Goal: Navigation & Orientation: Find specific page/section

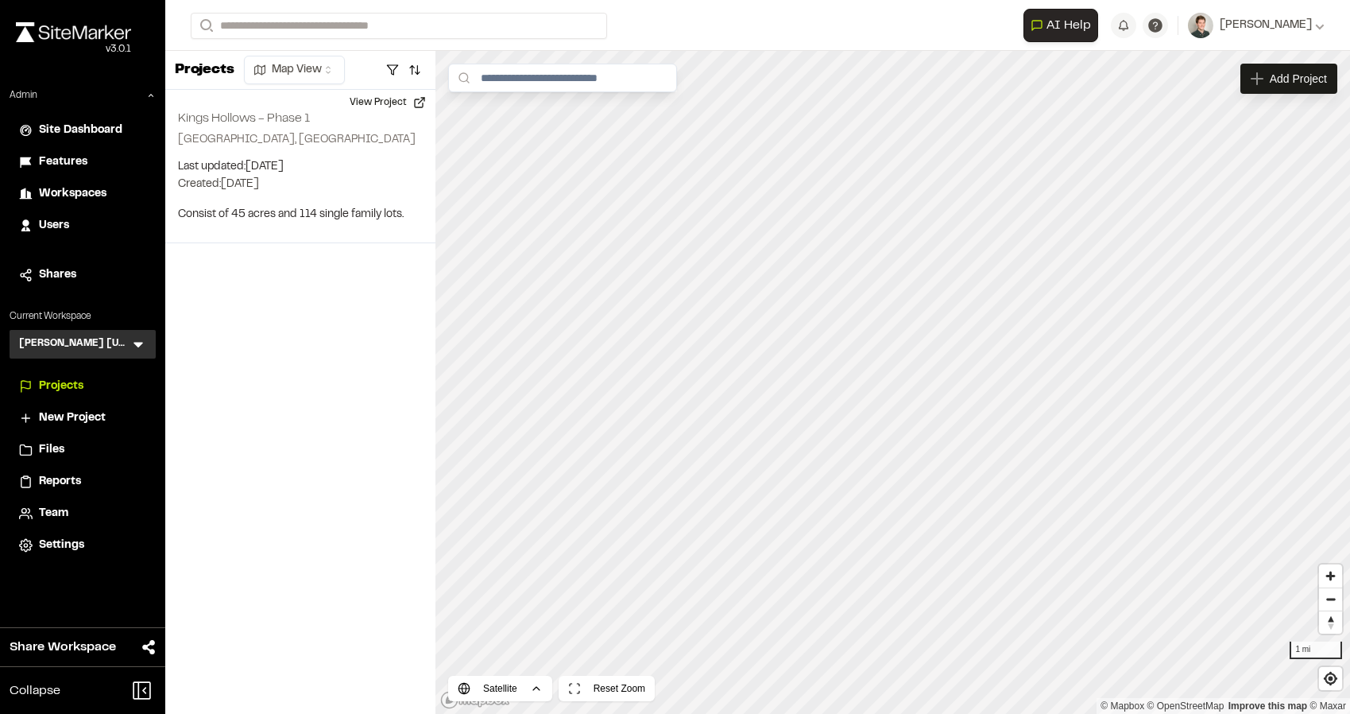
click at [132, 334] on div "Kimley Horn Georgia KH Menu" at bounding box center [83, 344] width 146 height 29
click at [139, 339] on icon at bounding box center [138, 344] width 16 height 16
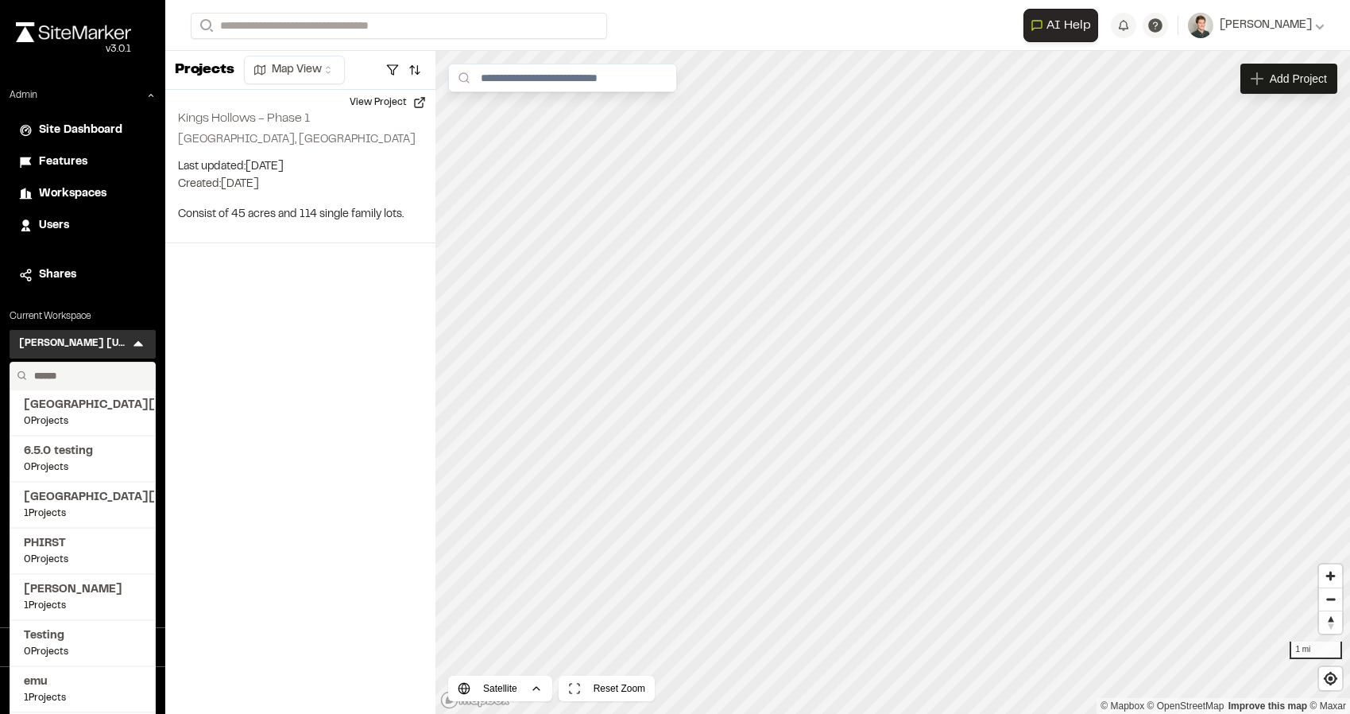
click at [98, 373] on input "text" at bounding box center [88, 375] width 121 height 27
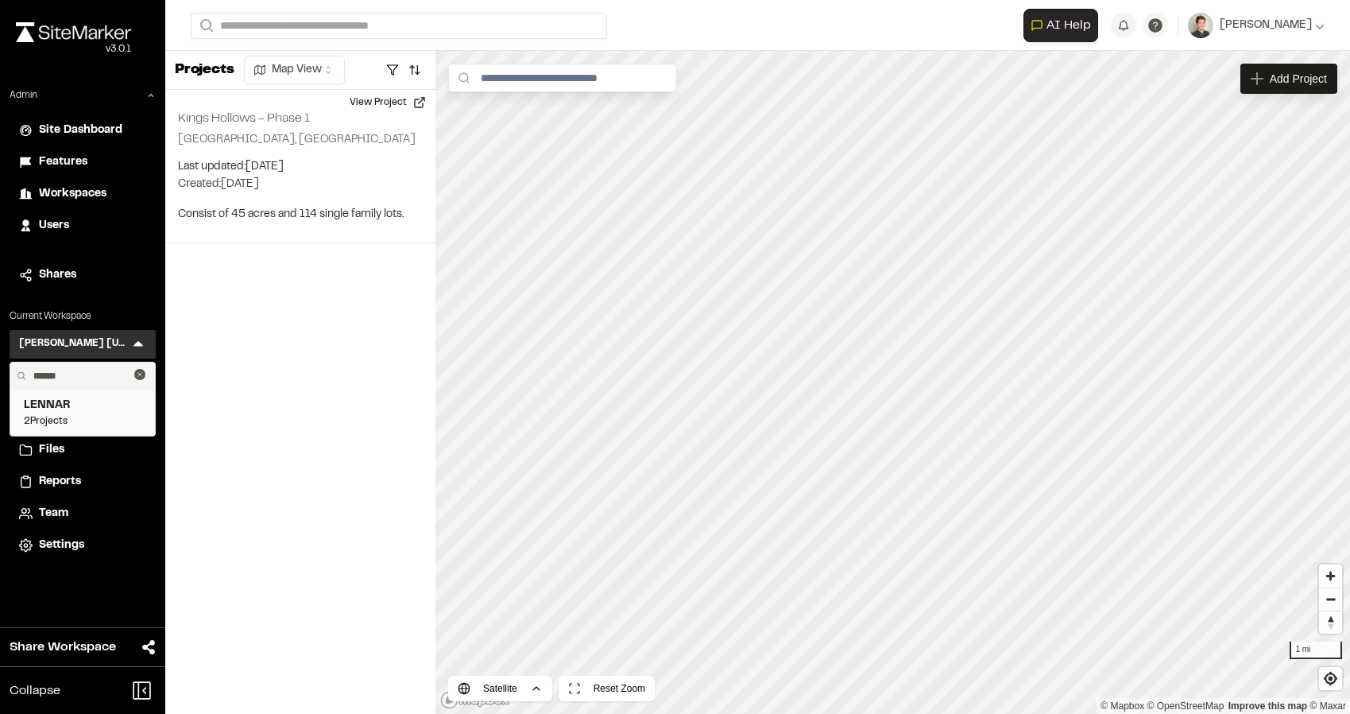
type input "******"
click at [88, 416] on span "2 Projects" at bounding box center [83, 421] width 118 height 14
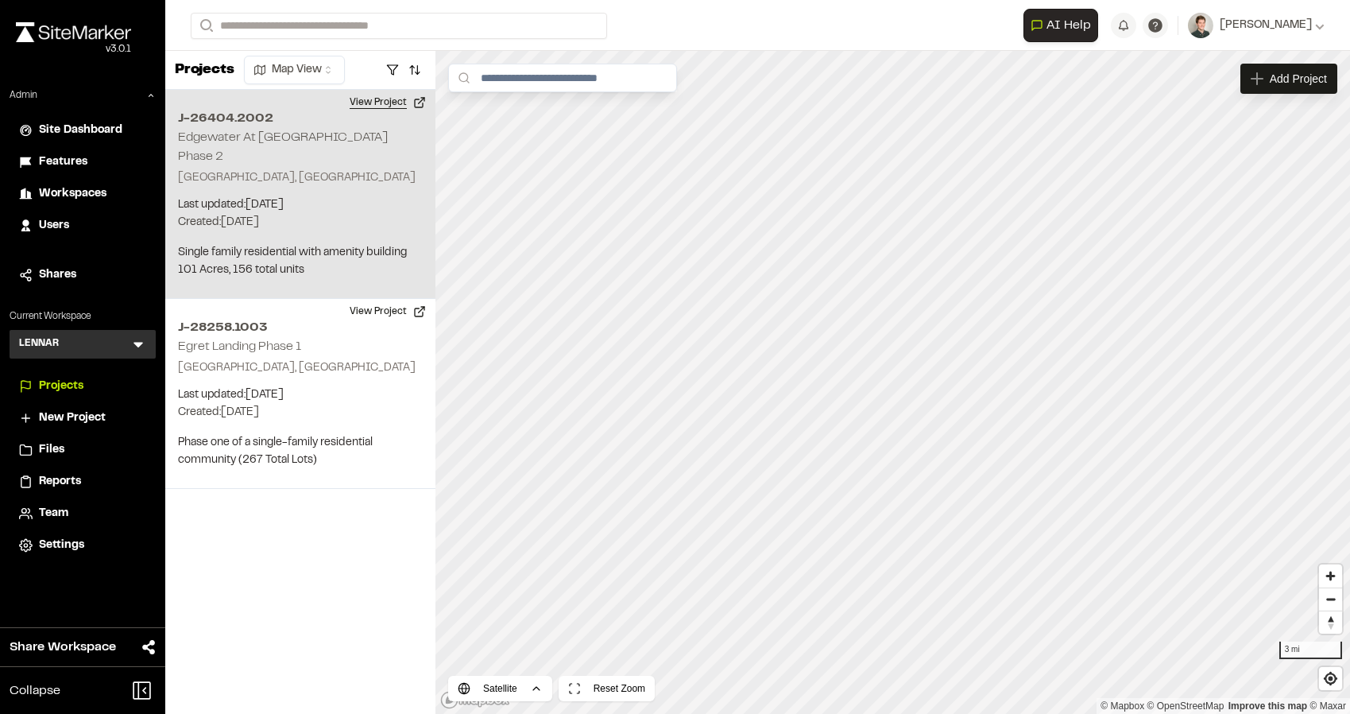
click at [370, 110] on button "View Project" at bounding box center [387, 102] width 95 height 25
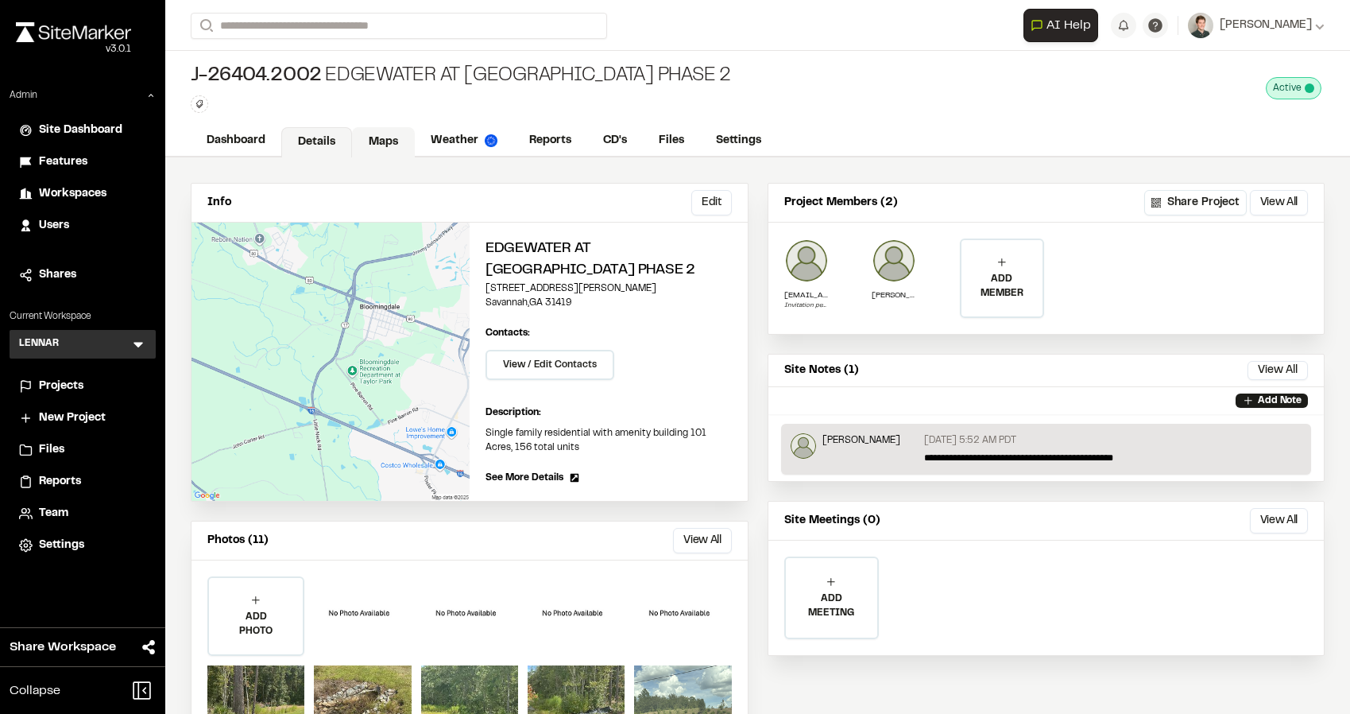
click at [386, 147] on link "Maps" at bounding box center [383, 142] width 63 height 30
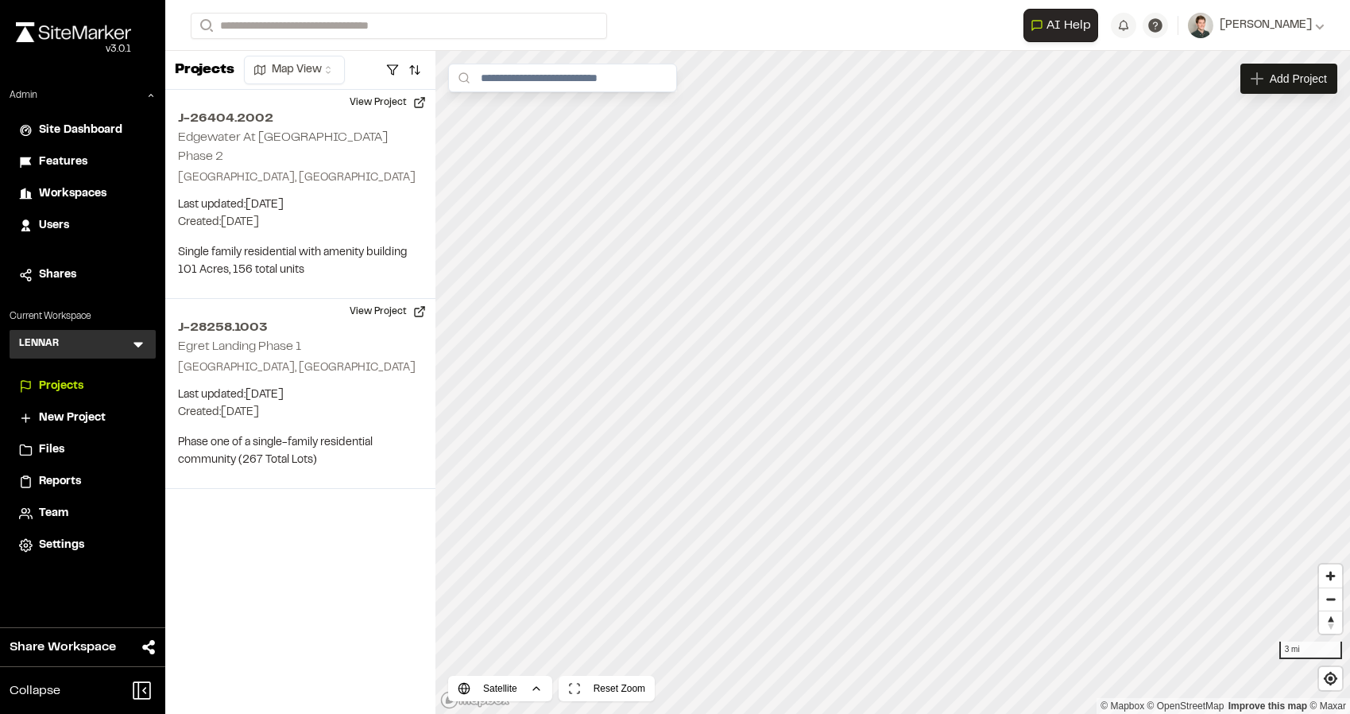
click at [754, 29] on form "Search" at bounding box center [607, 26] width 833 height 26
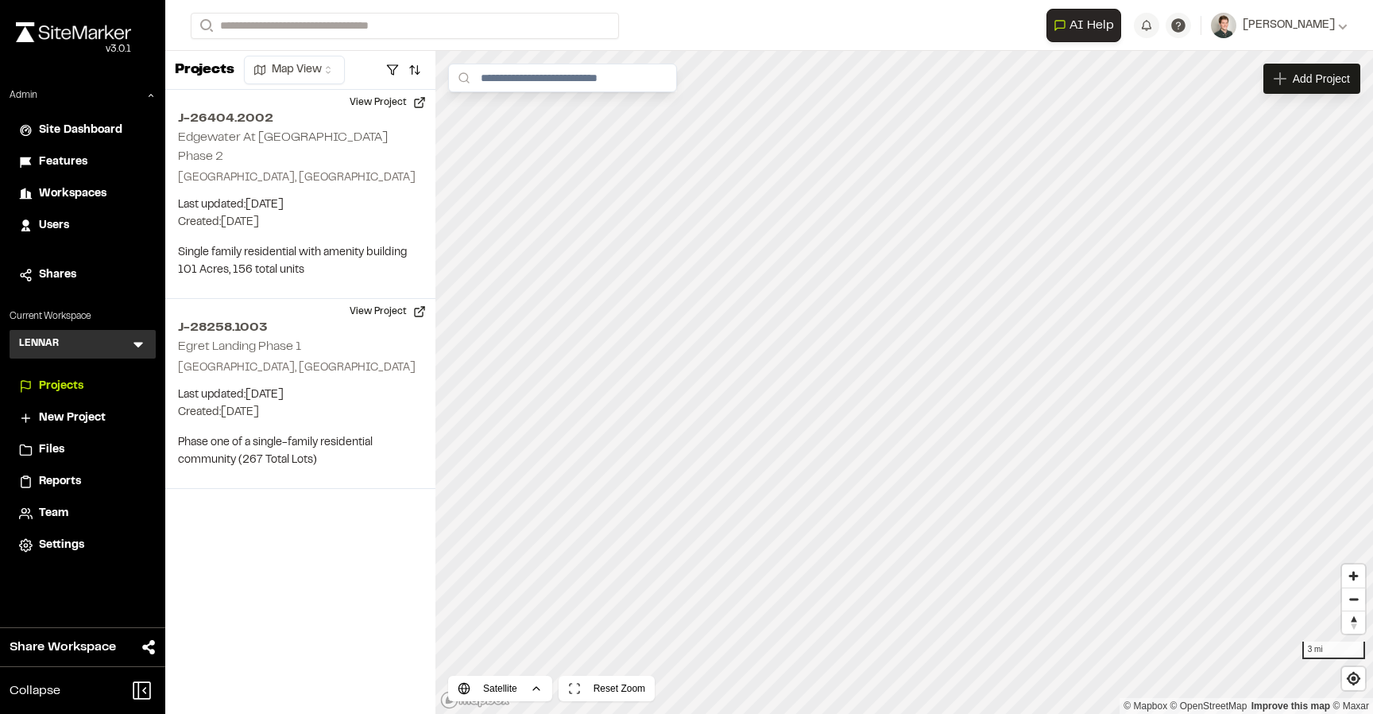
click at [141, 344] on icon at bounding box center [139, 346] width 10 height 6
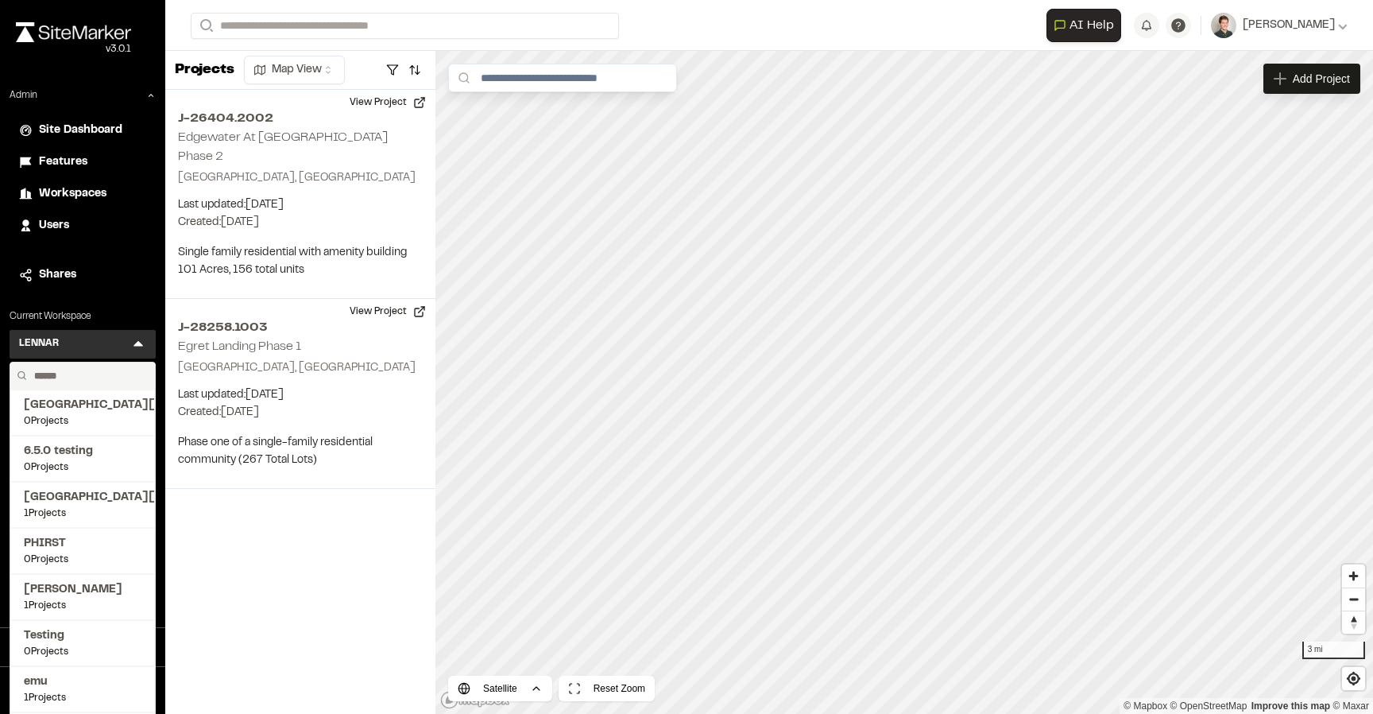
click at [88, 375] on input "text" at bounding box center [88, 375] width 121 height 27
click at [84, 384] on input "text" at bounding box center [88, 375] width 121 height 27
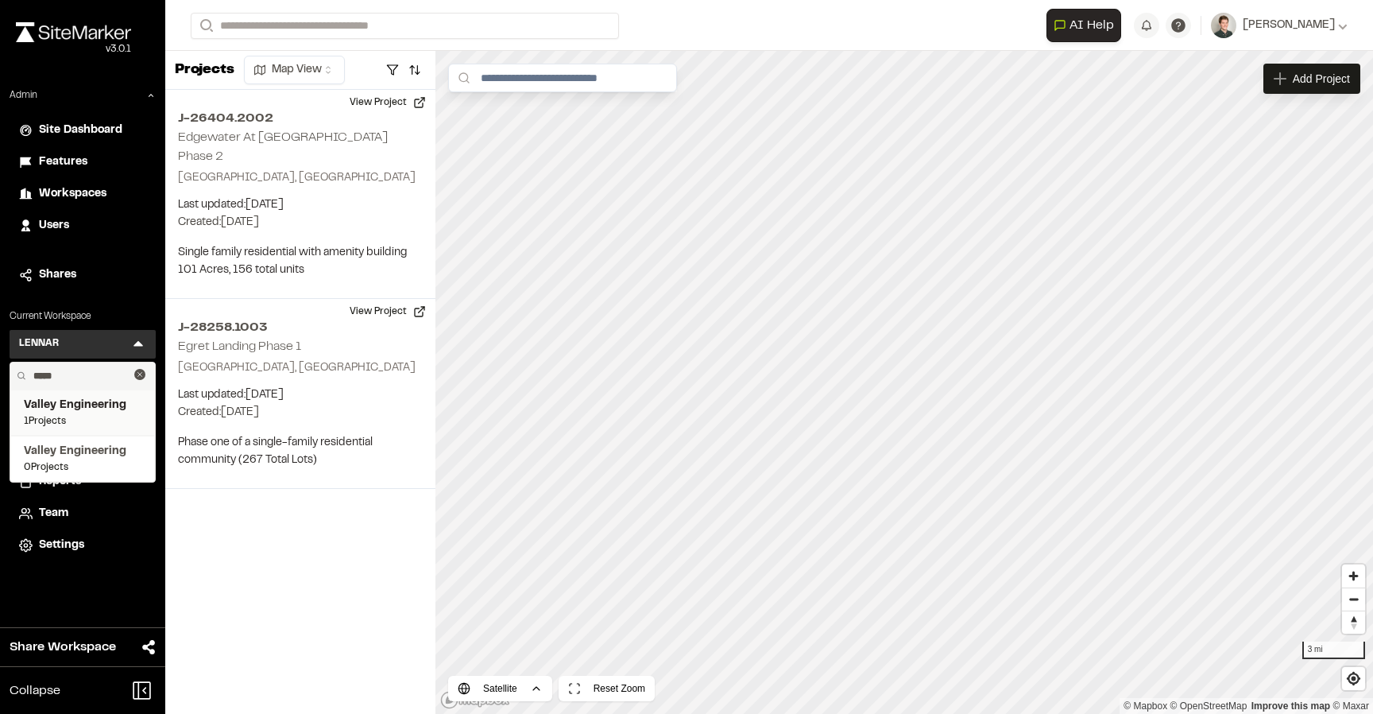
type input "*****"
click at [92, 416] on span "1 Projects" at bounding box center [83, 421] width 118 height 14
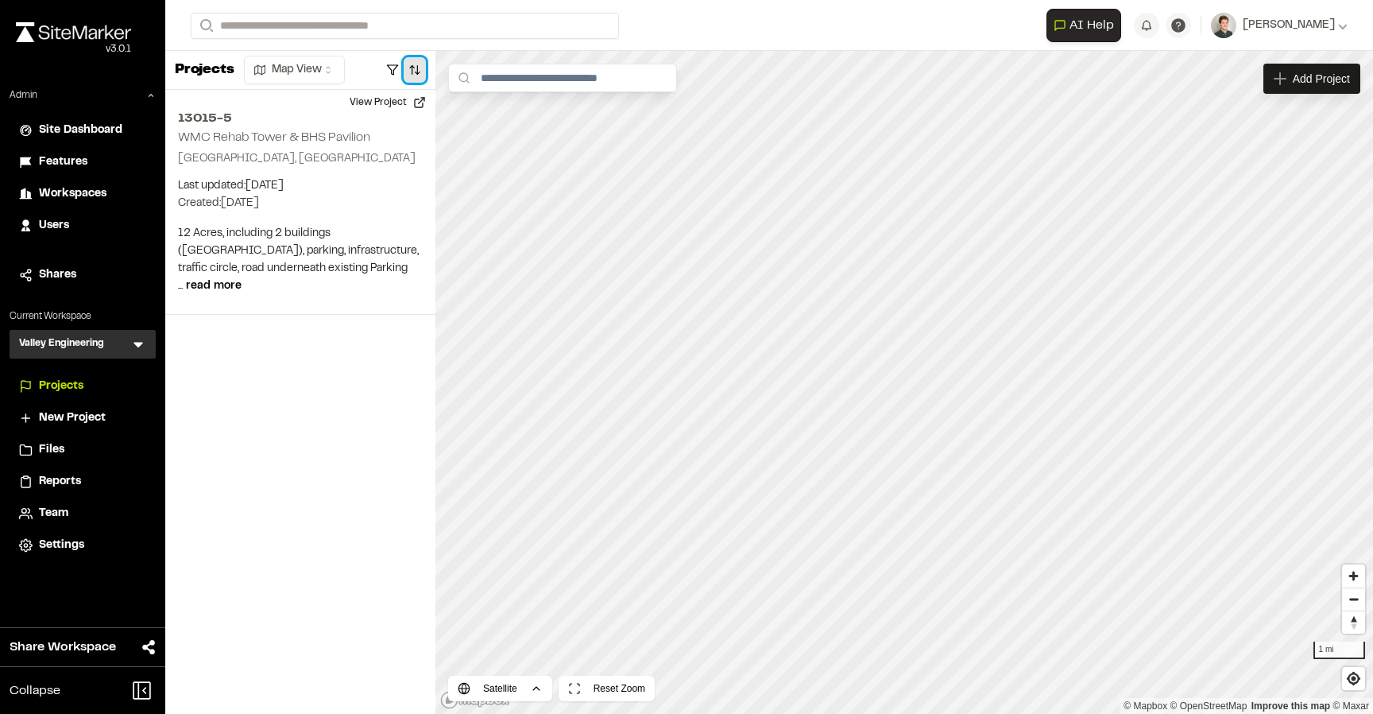
click at [417, 78] on button "button" at bounding box center [415, 69] width 22 height 25
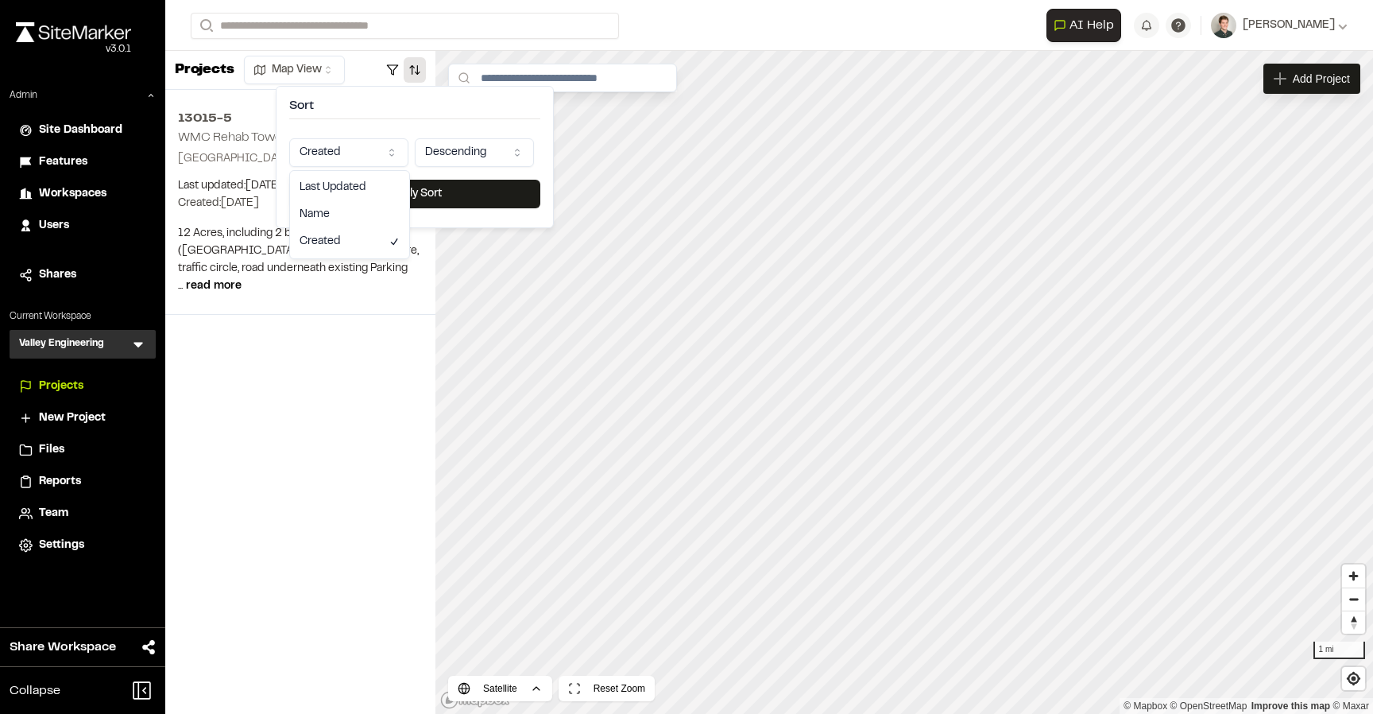
click at [343, 154] on html "Close sidebar v 3.0.1 Admin Site Dashboard Features Workspaces Users Shares Cur…" at bounding box center [686, 357] width 1373 height 714
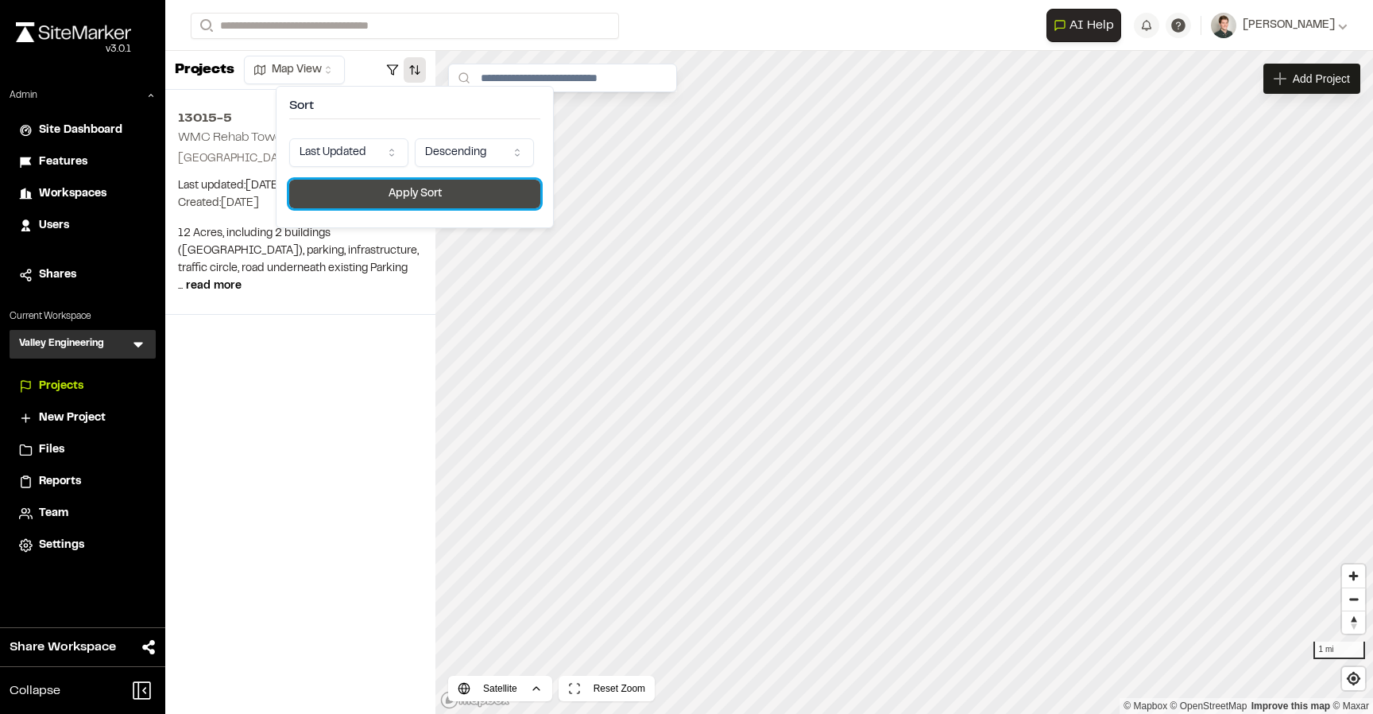
click at [356, 188] on button "Apply Sort" at bounding box center [414, 194] width 251 height 29
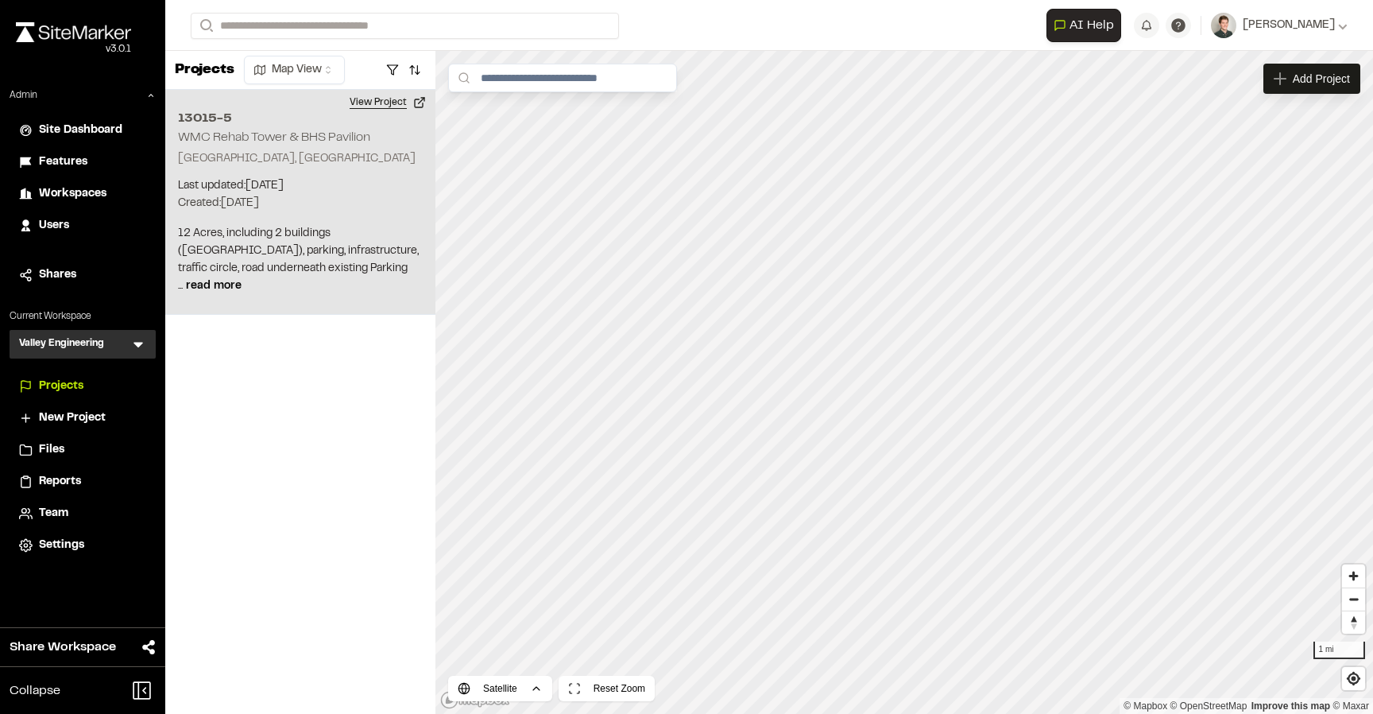
click at [393, 97] on button "View Project" at bounding box center [387, 102] width 95 height 25
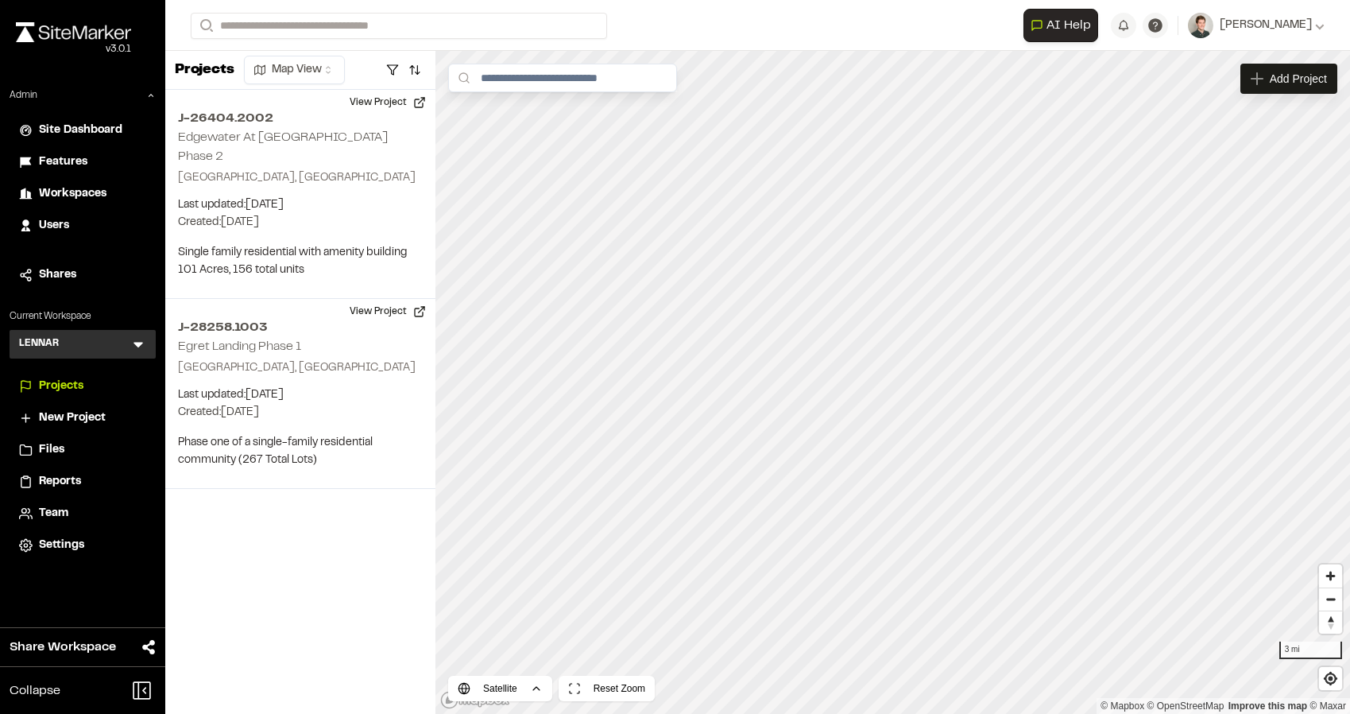
click at [144, 343] on icon at bounding box center [138, 344] width 16 height 16
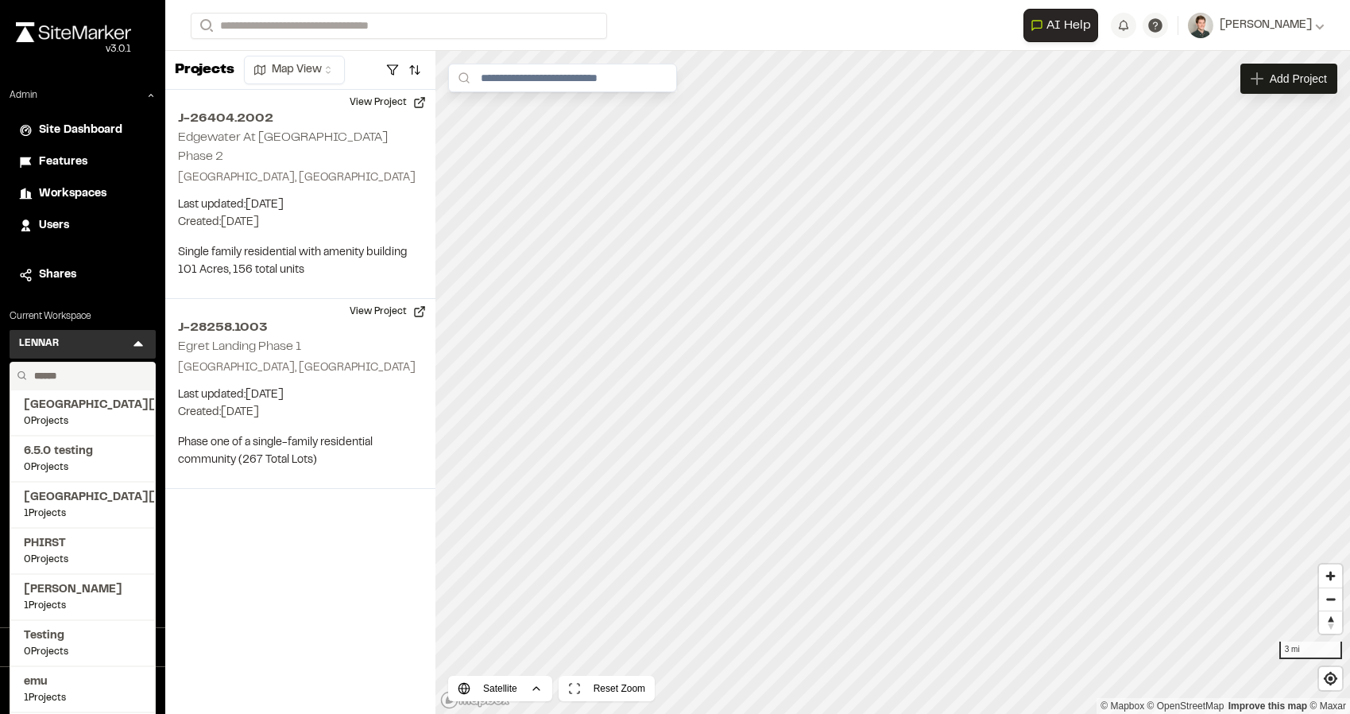
click at [75, 378] on input "text" at bounding box center [88, 375] width 121 height 27
click at [48, 382] on input "text" at bounding box center [88, 375] width 121 height 27
type input "*"
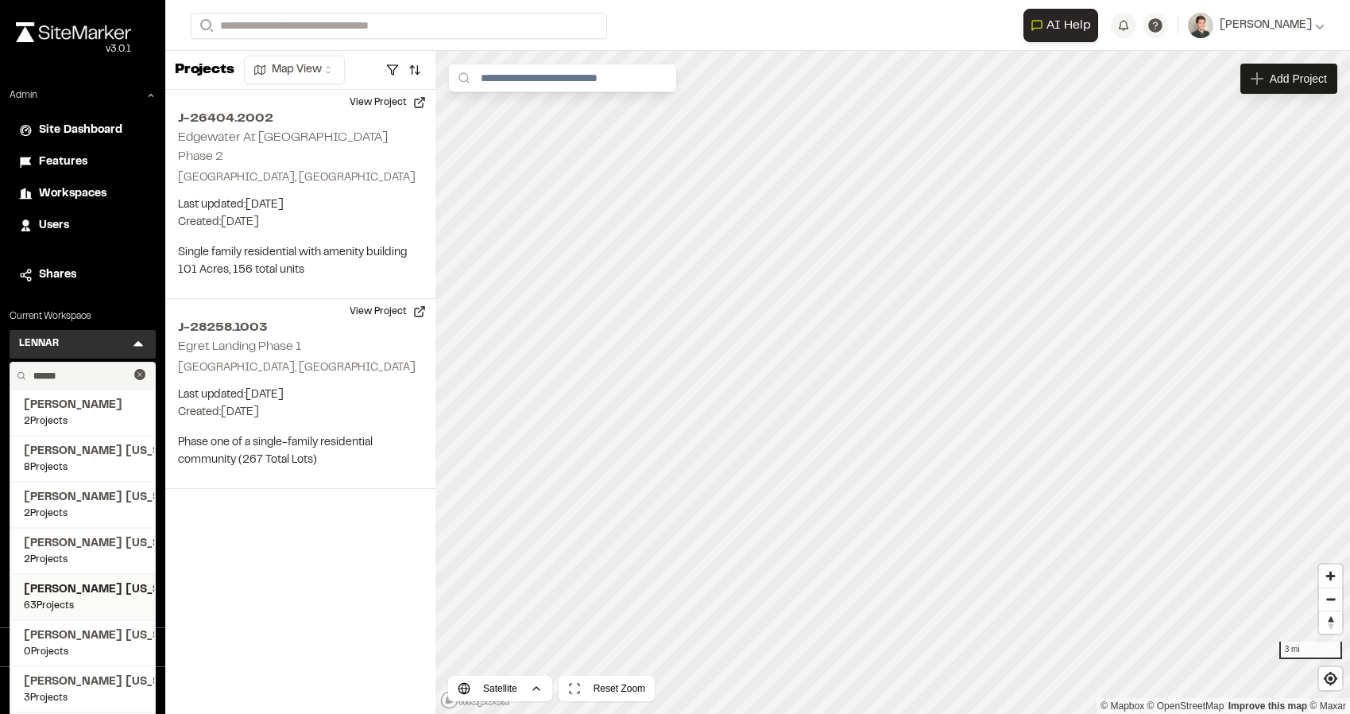
type input "******"
click at [84, 592] on span "Kimley Horn Texas" at bounding box center [83, 589] width 118 height 17
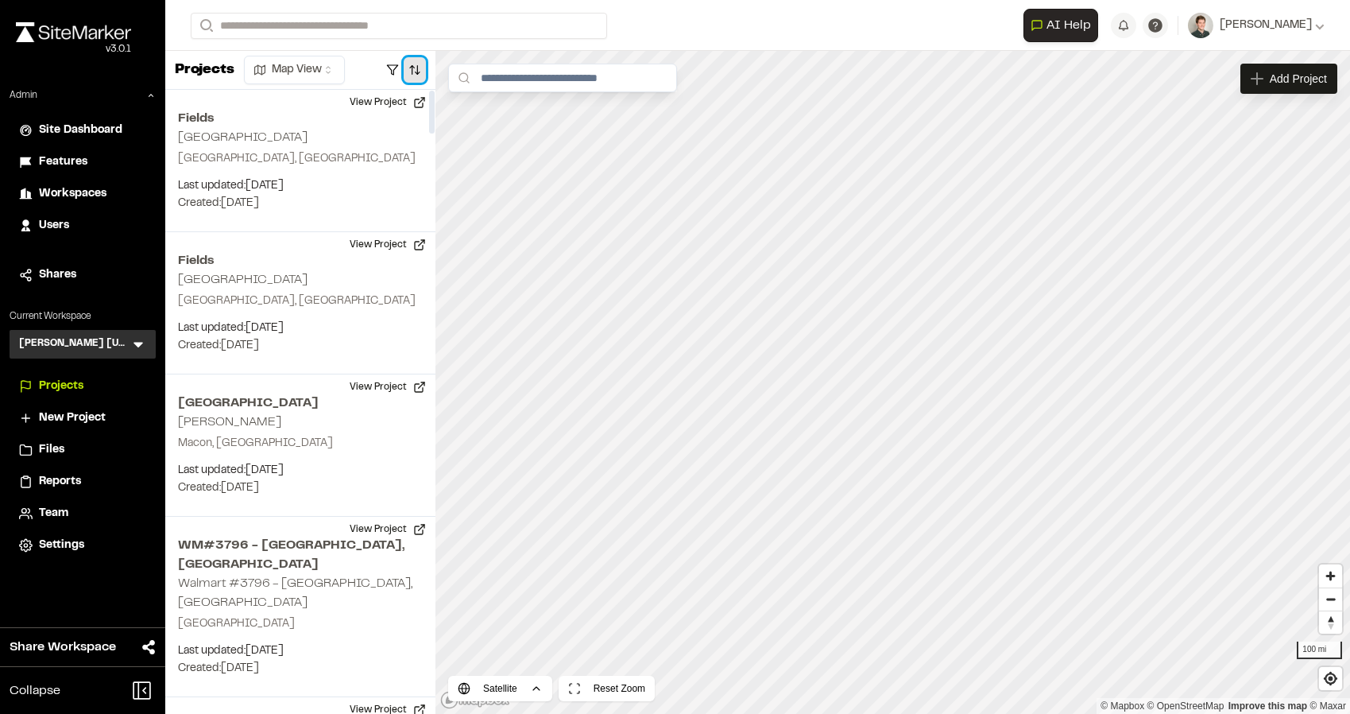
click at [416, 71] on button "button" at bounding box center [415, 69] width 22 height 25
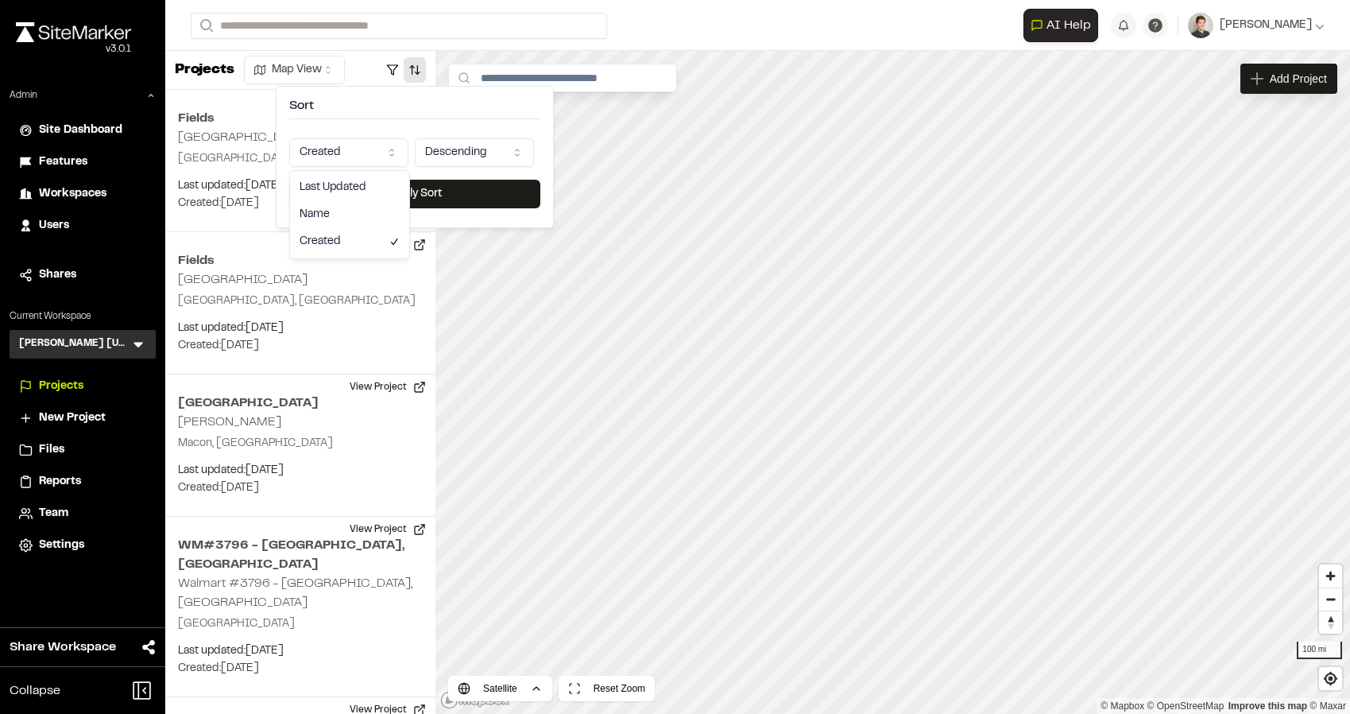
click at [364, 163] on html "Close sidebar v 3.0.1 Admin Site Dashboard Features Workspaces Users Shares Cur…" at bounding box center [675, 357] width 1350 height 714
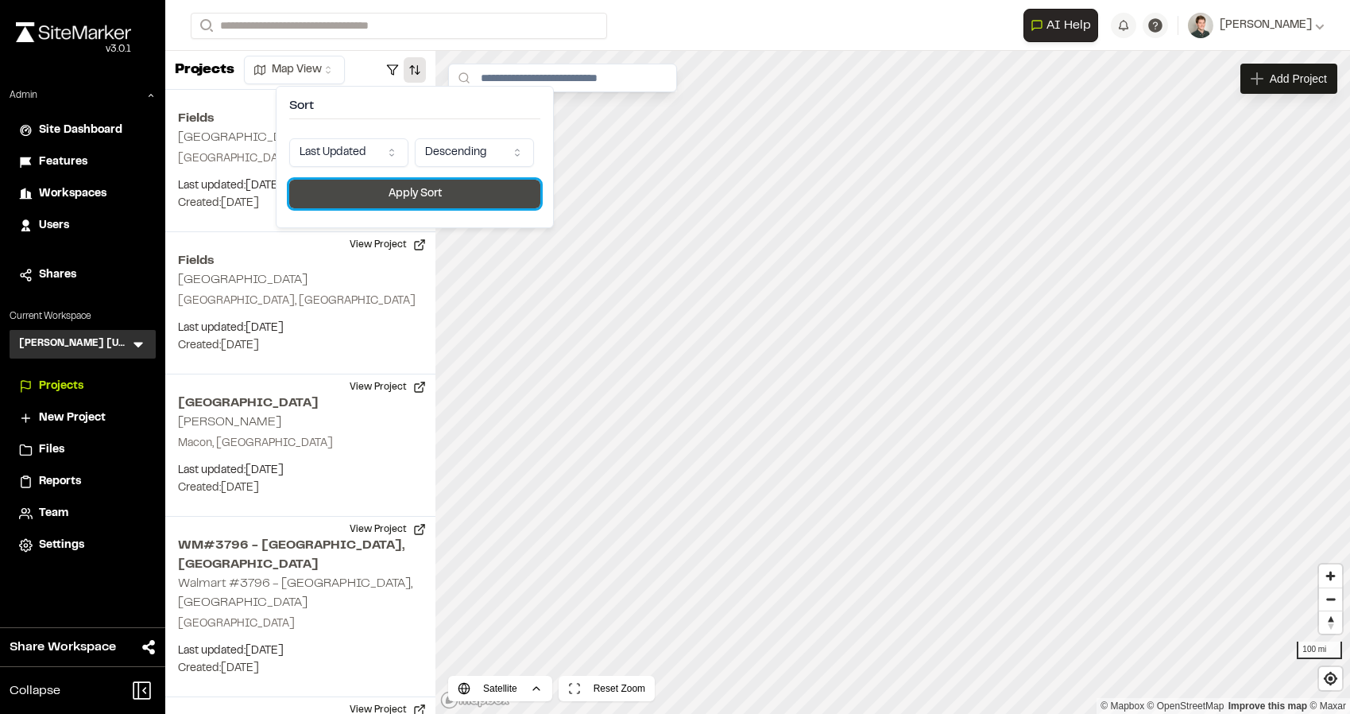
click at [387, 190] on button "Apply Sort" at bounding box center [414, 194] width 251 height 29
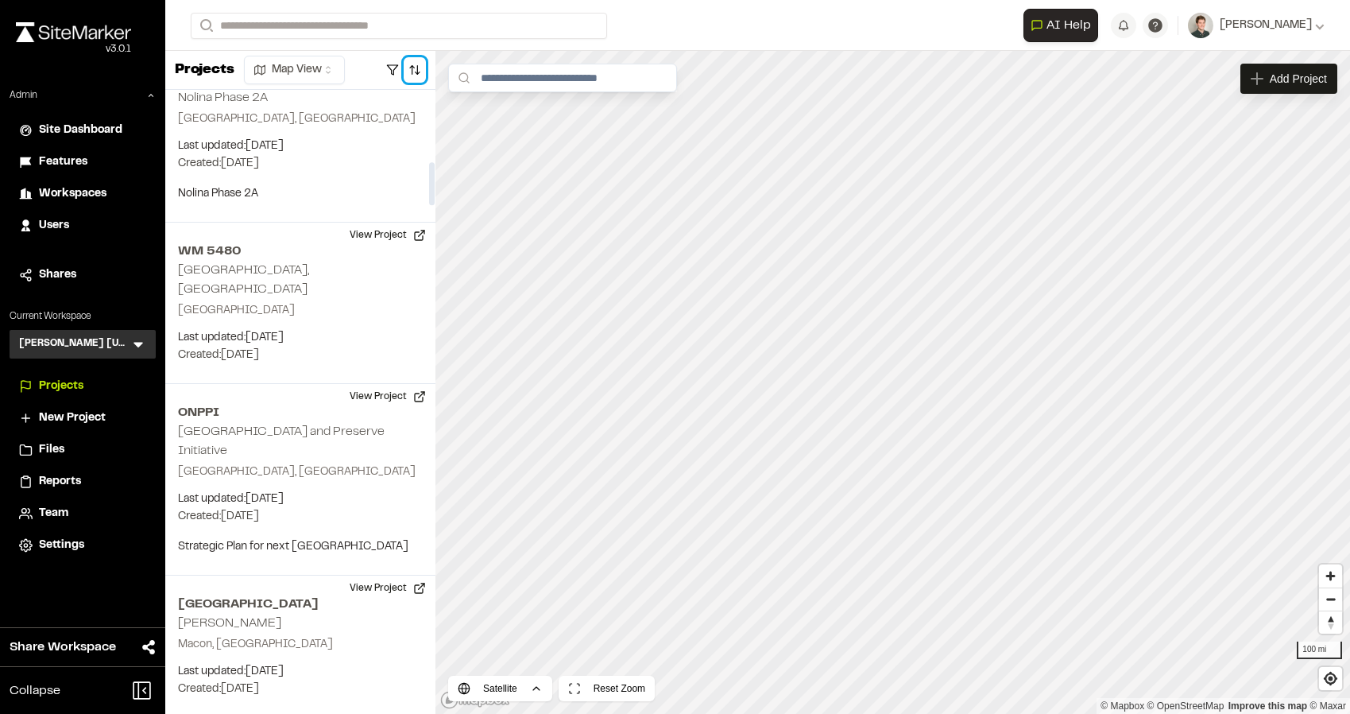
scroll to position [1044, 0]
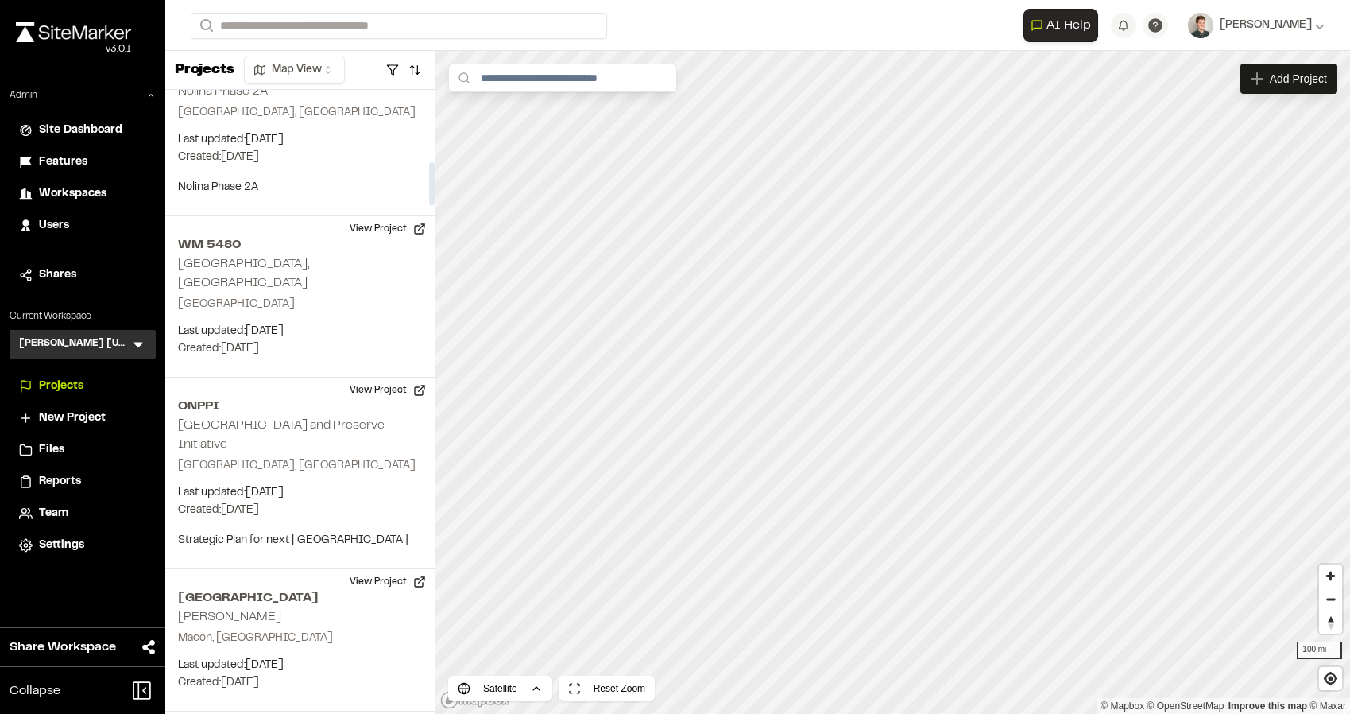
click at [140, 339] on icon at bounding box center [138, 344] width 16 height 16
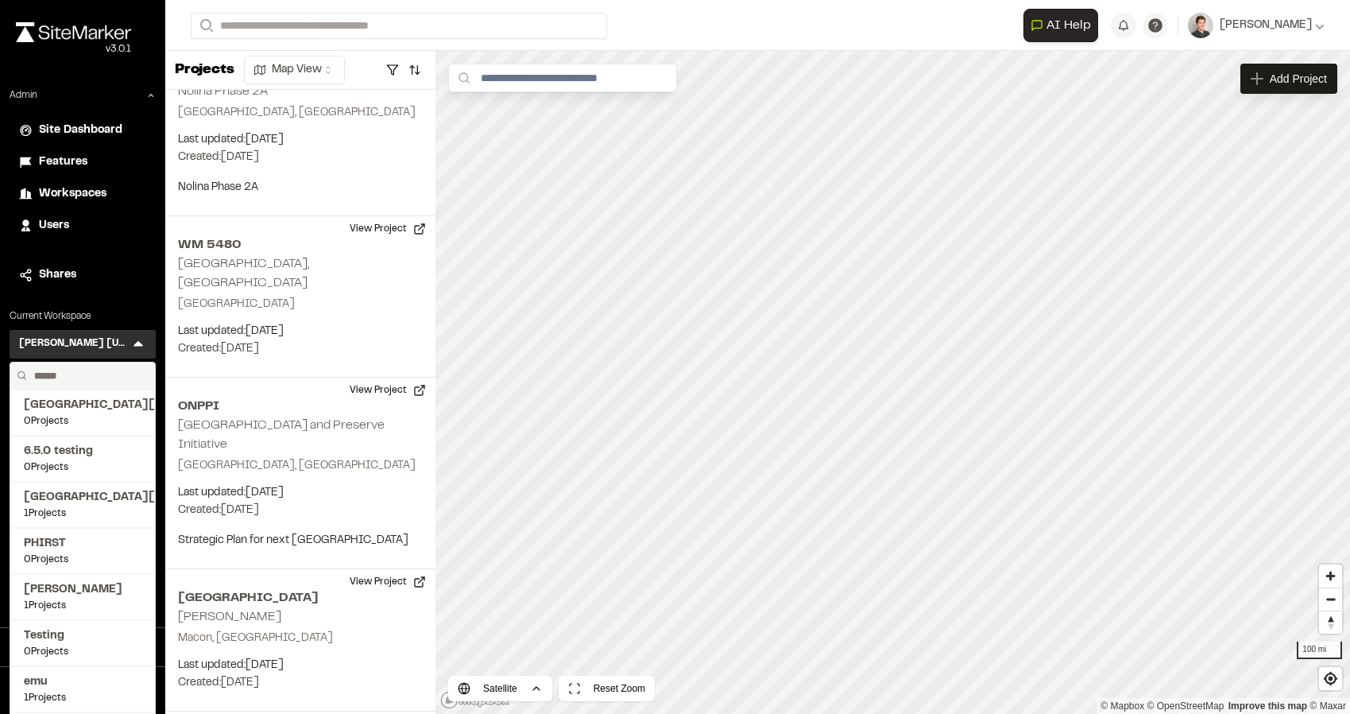
click at [83, 380] on input "text" at bounding box center [88, 375] width 121 height 27
type input "******"
click at [83, 633] on span "Kimley Horn North Carolina" at bounding box center [83, 635] width 118 height 17
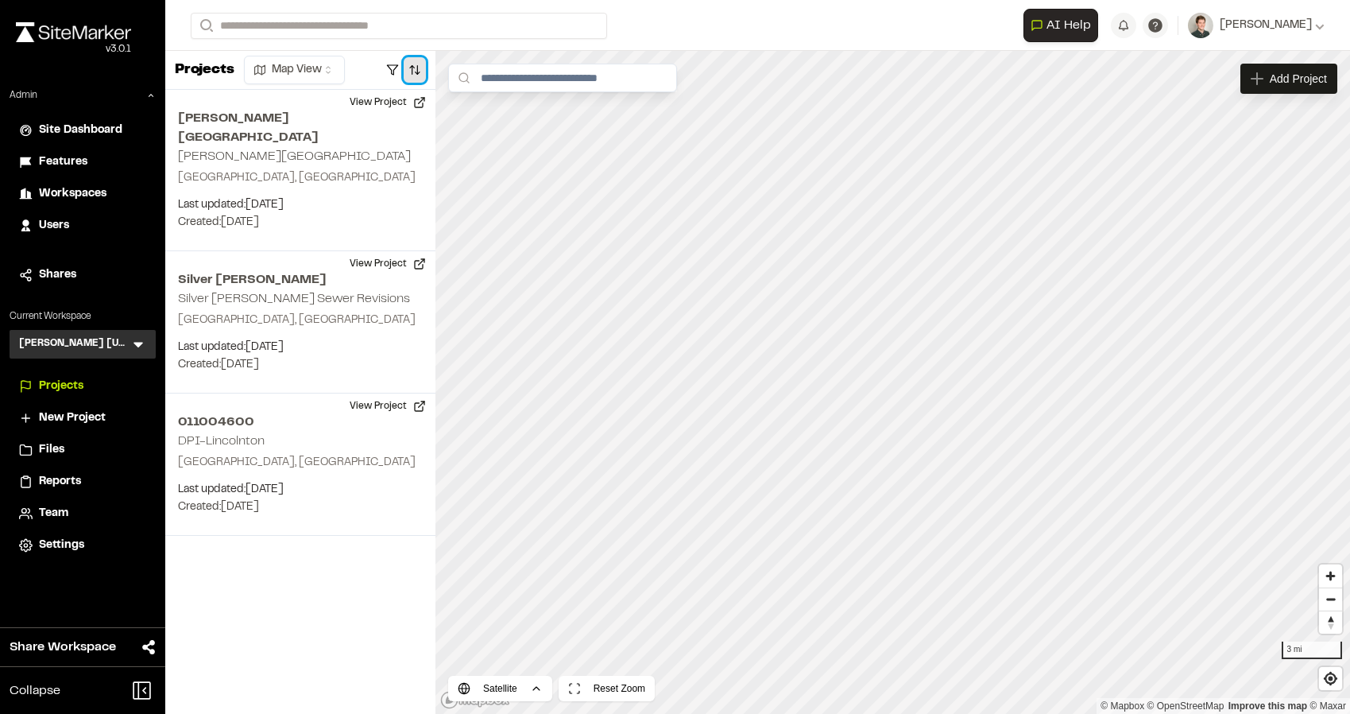
click at [416, 72] on button "button" at bounding box center [415, 69] width 22 height 25
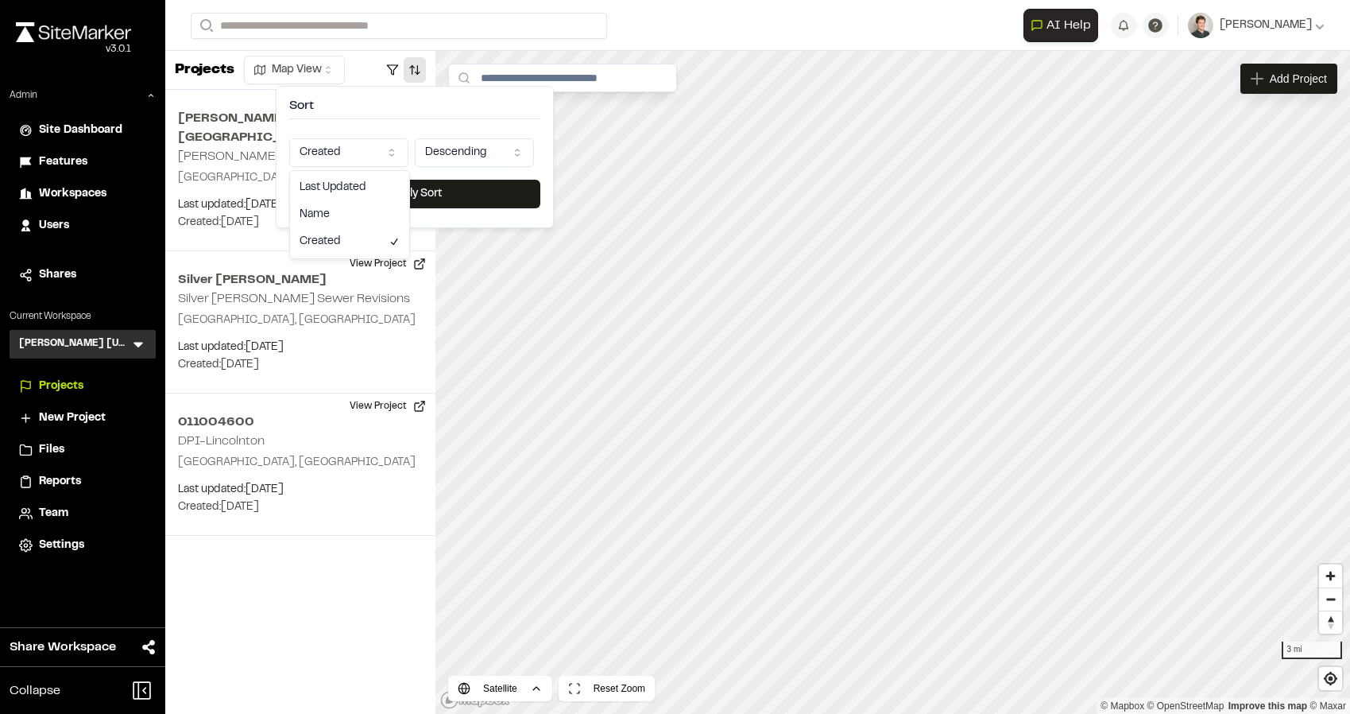
click at [355, 142] on html "Close sidebar v 3.0.1 Admin Site Dashboard Features Workspaces Users Shares Cur…" at bounding box center [675, 357] width 1350 height 714
click at [348, 172] on div "Last Updated Name Created" at bounding box center [349, 214] width 119 height 87
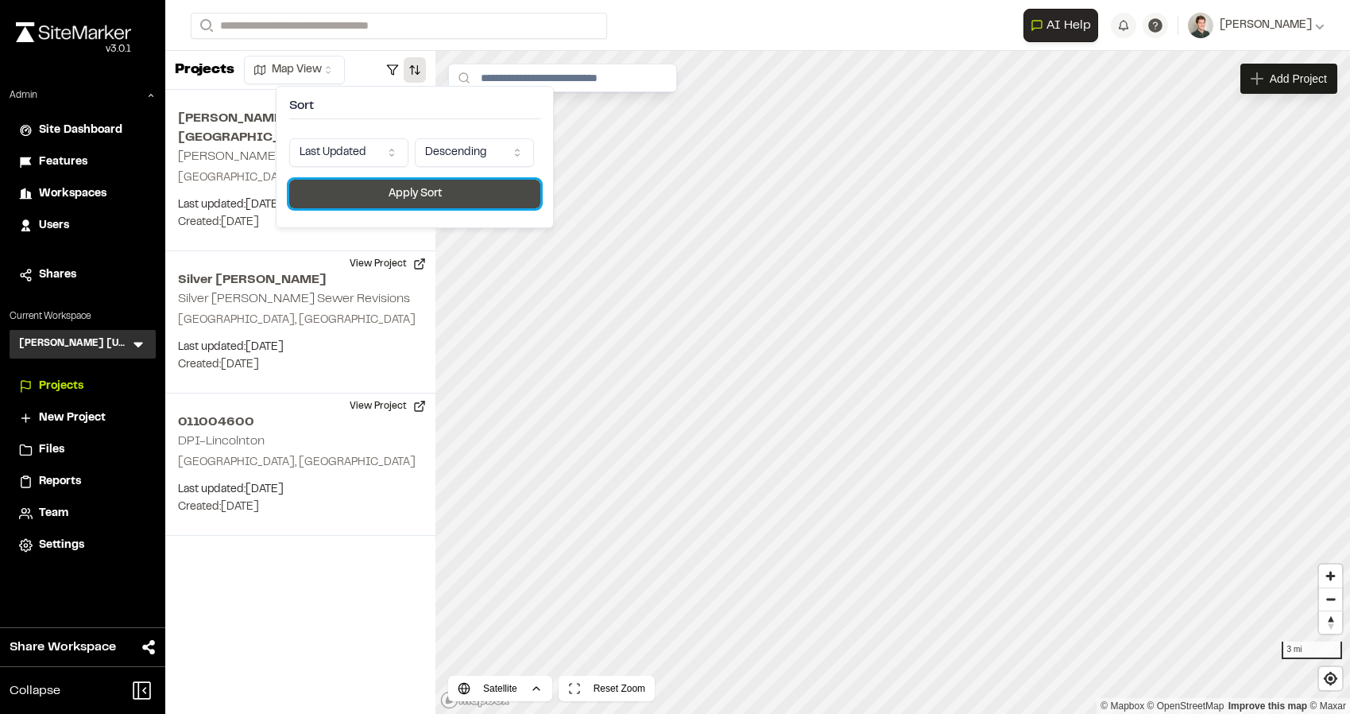
click at [356, 196] on button "Apply Sort" at bounding box center [414, 194] width 251 height 29
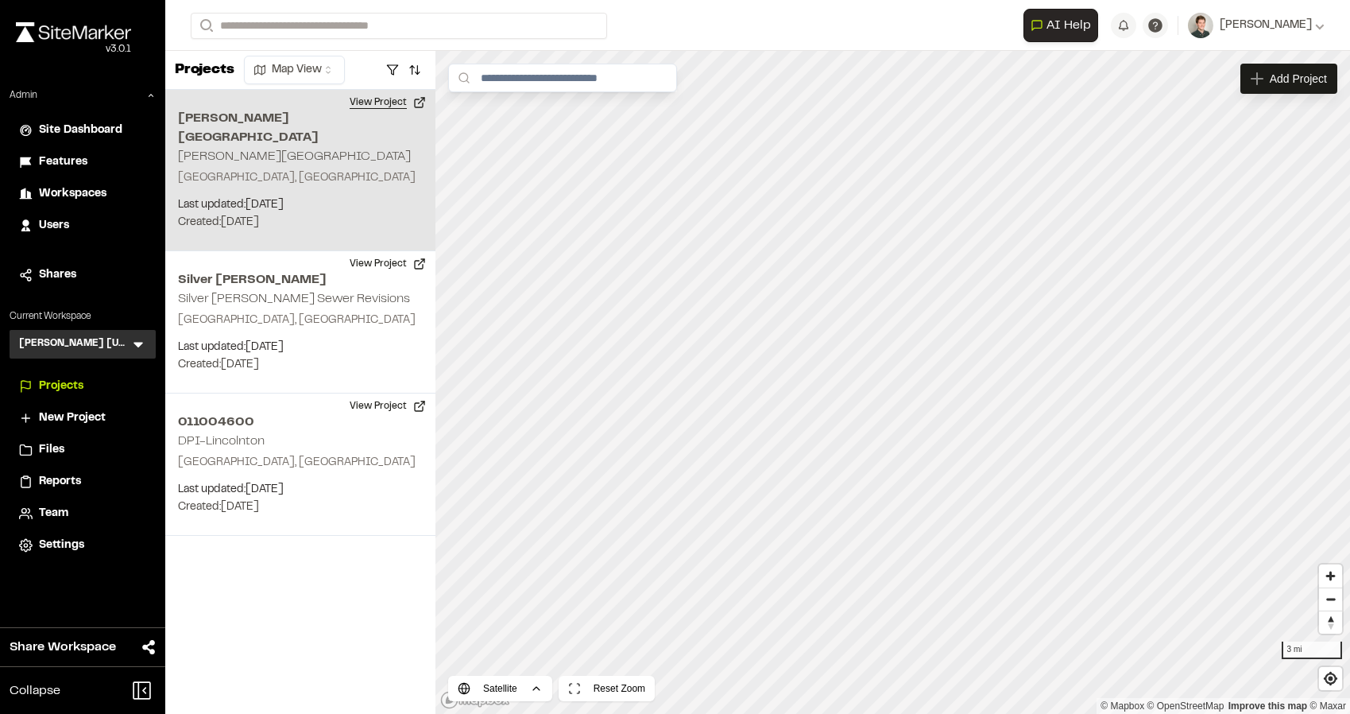
click at [397, 102] on button "View Project" at bounding box center [387, 102] width 95 height 25
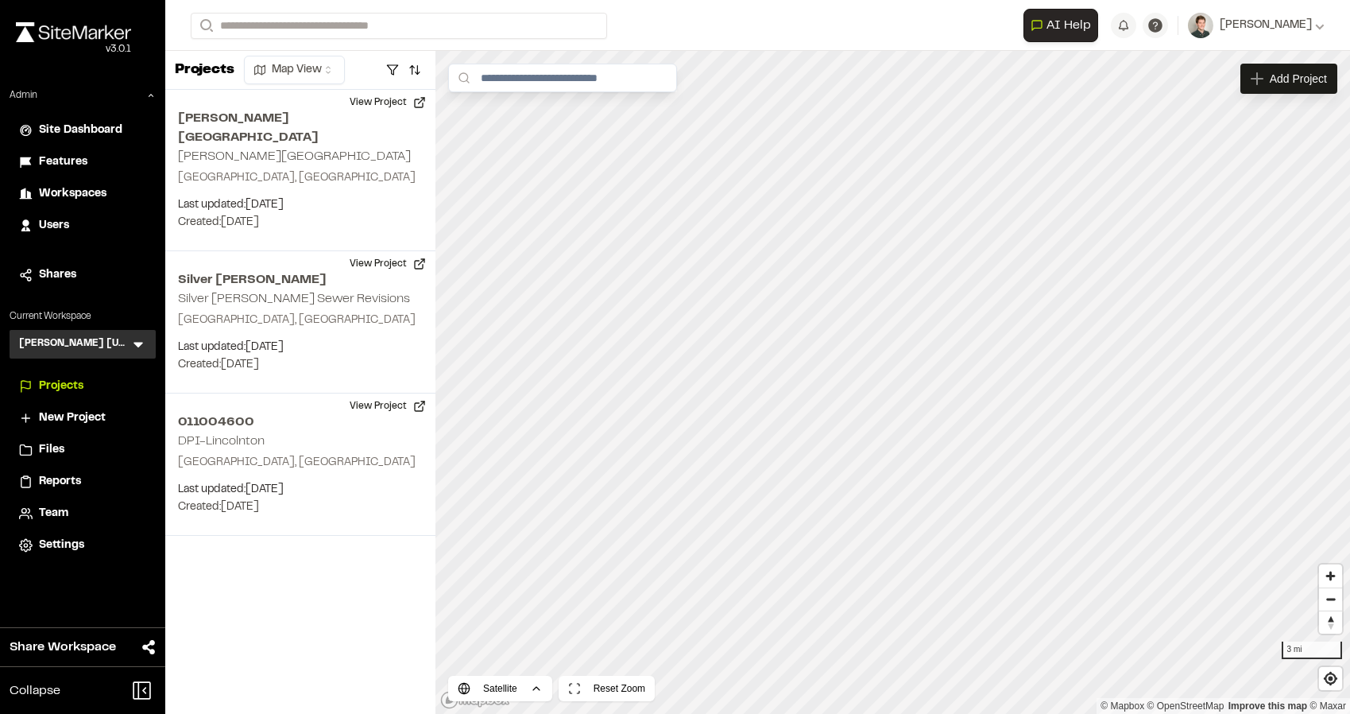
click at [135, 343] on icon at bounding box center [139, 346] width 10 height 6
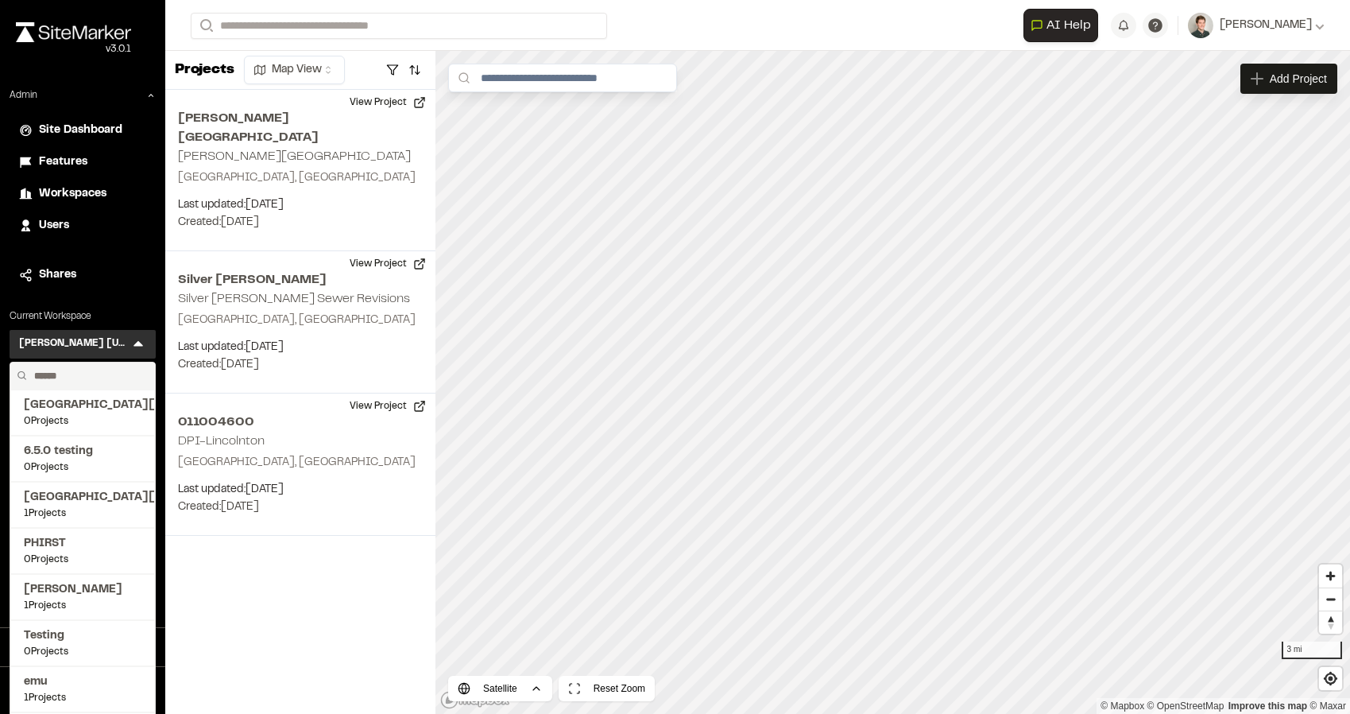
click at [77, 376] on input "text" at bounding box center [88, 375] width 121 height 27
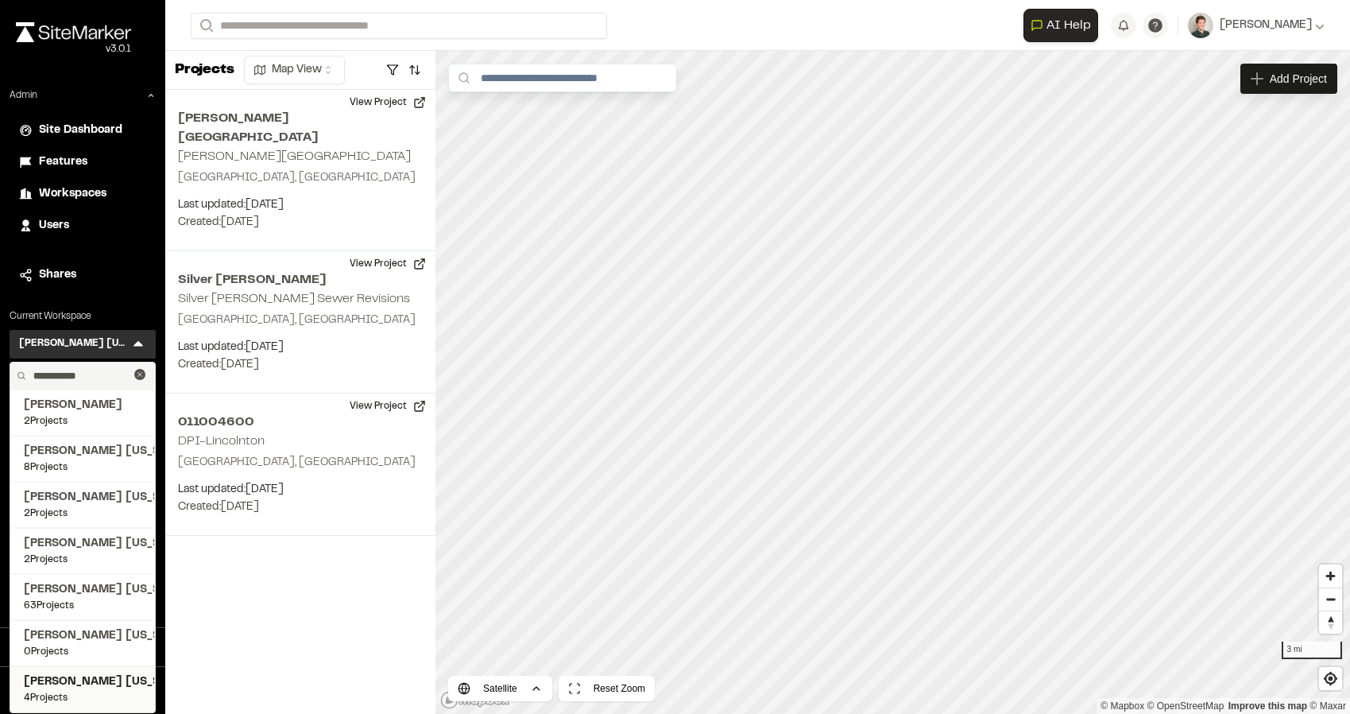
type input "**********"
click at [64, 680] on span "Kimley Horn Pennsylvania" at bounding box center [83, 681] width 118 height 17
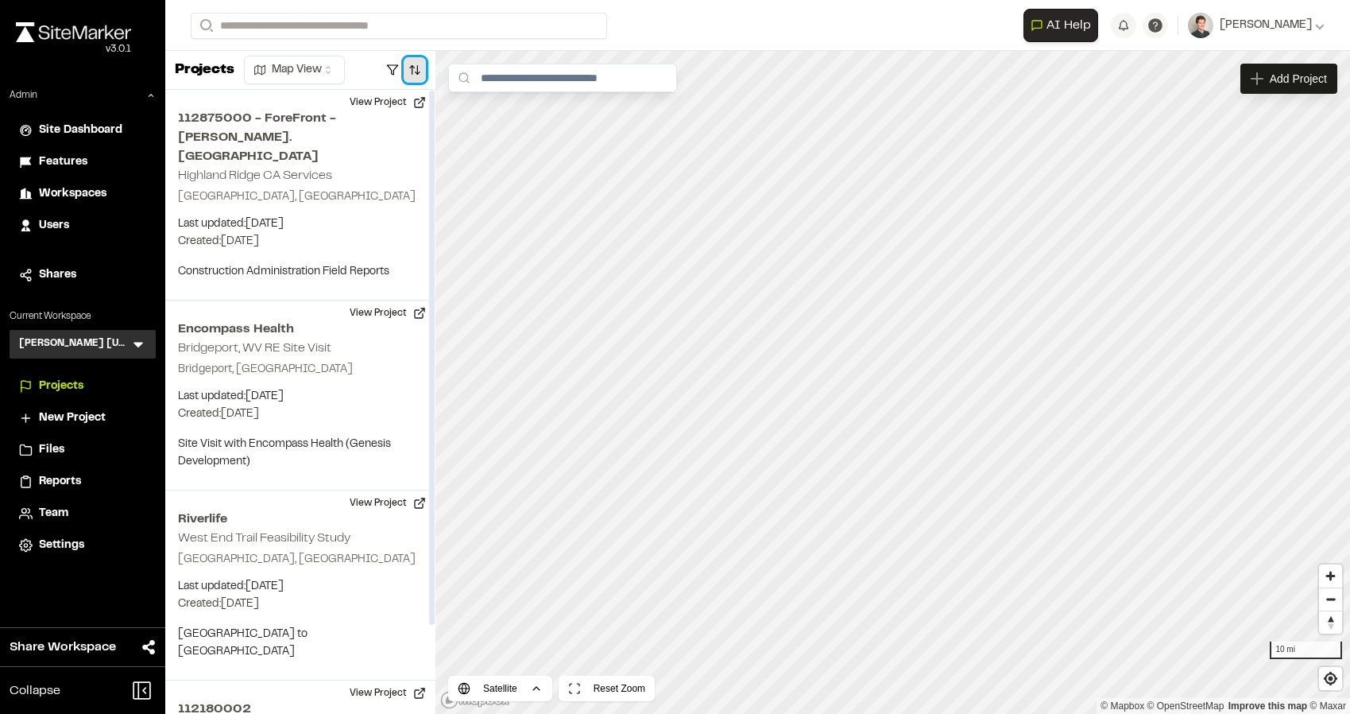
click at [417, 73] on button "button" at bounding box center [415, 69] width 22 height 25
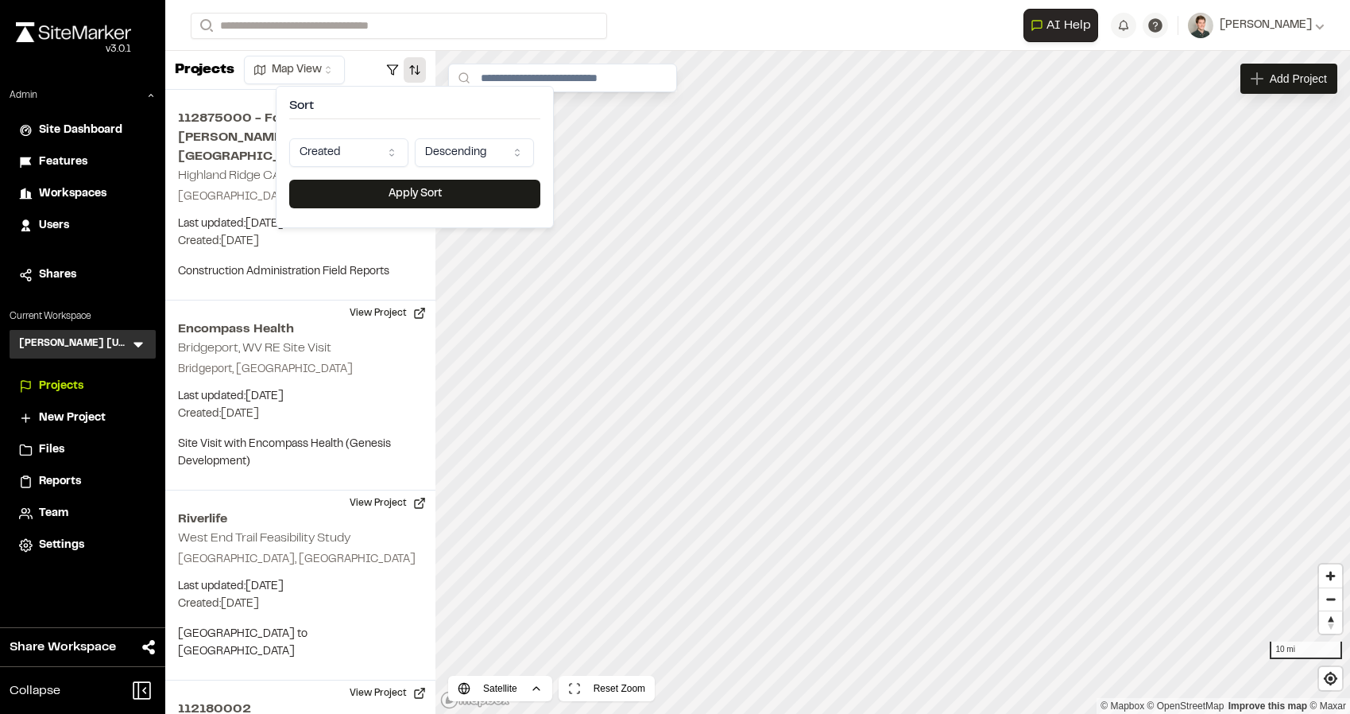
click at [351, 145] on html "Close sidebar v 3.0.1 Admin Site Dashboard Features Workspaces Users Shares Cur…" at bounding box center [675, 357] width 1350 height 714
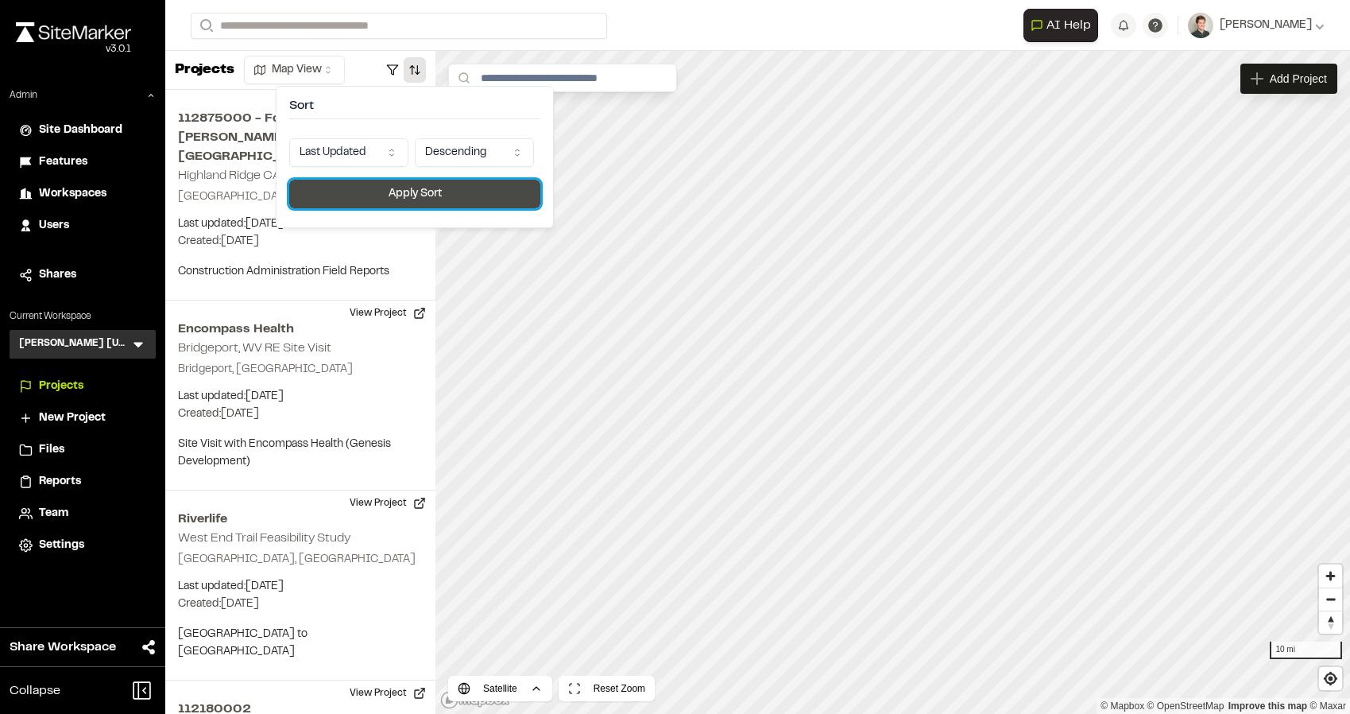
click at [355, 193] on button "Apply Sort" at bounding box center [414, 194] width 251 height 29
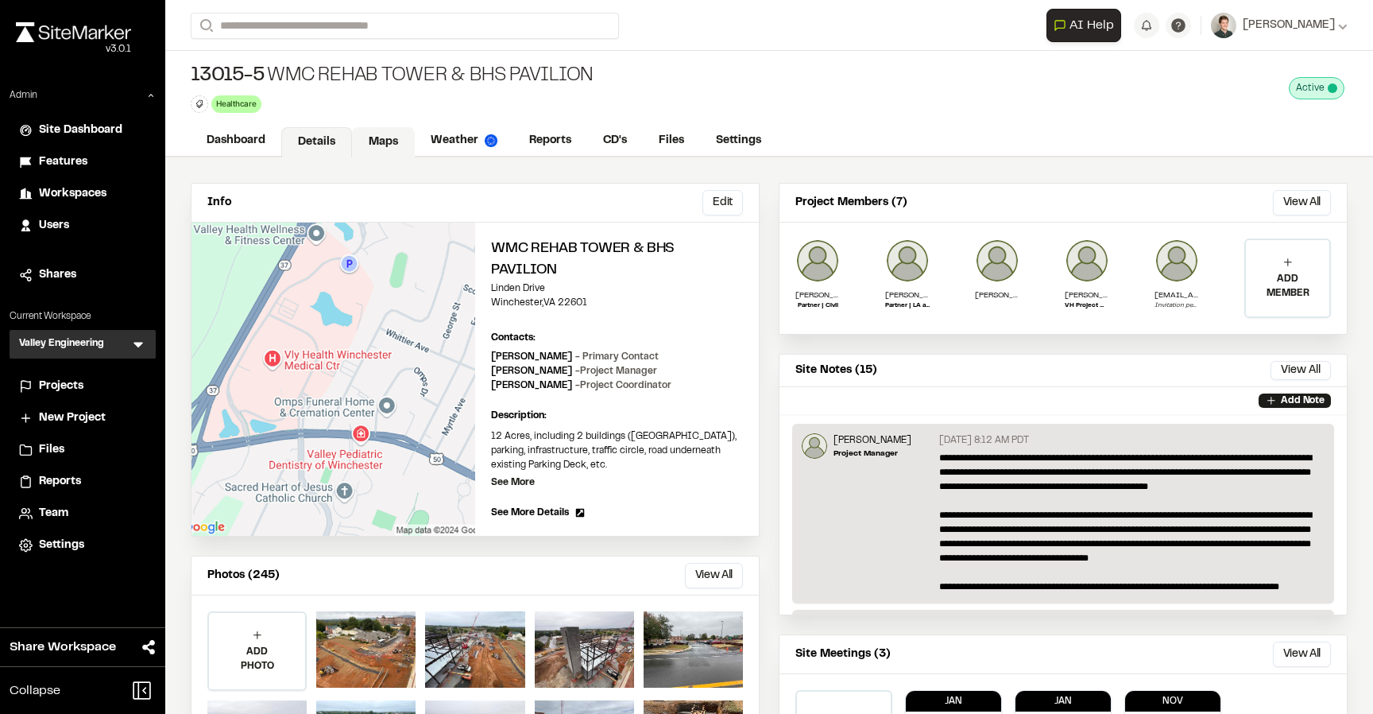
click at [383, 141] on link "Maps" at bounding box center [383, 142] width 63 height 30
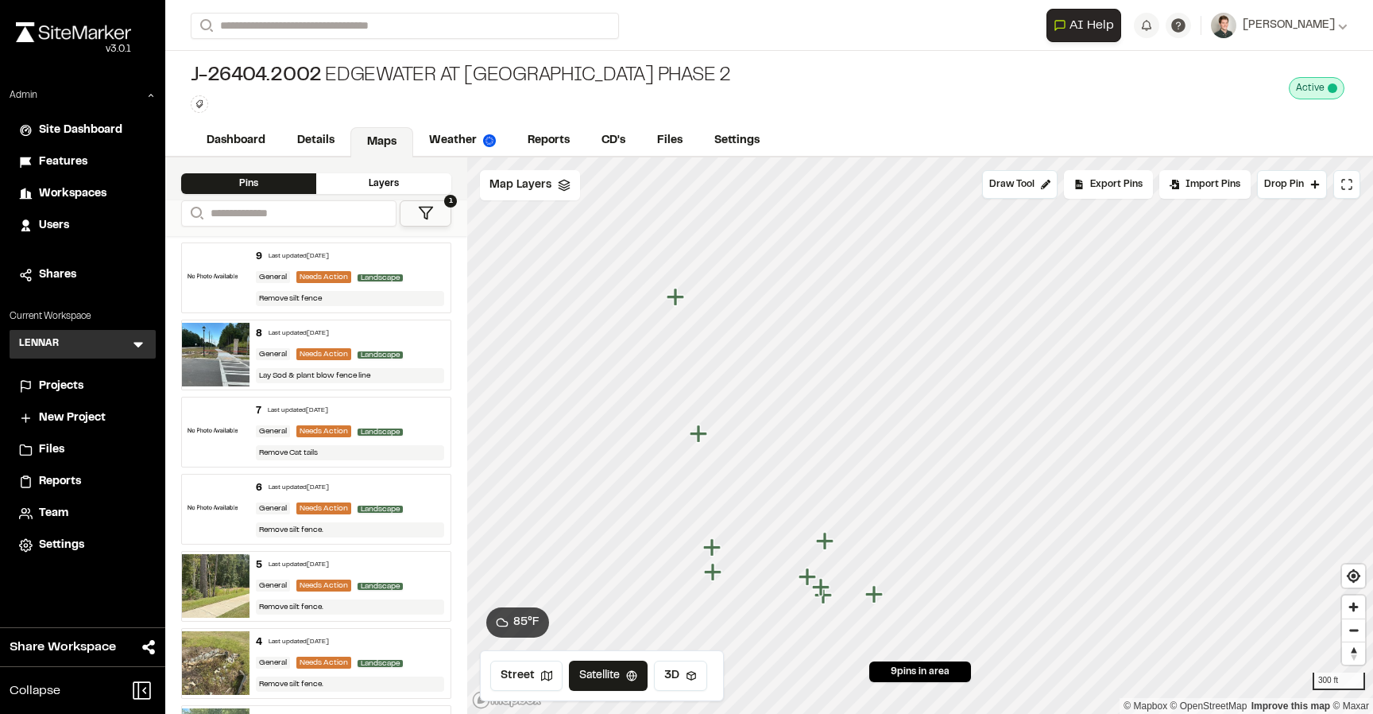
click at [239, 279] on img at bounding box center [216, 278] width 68 height 64
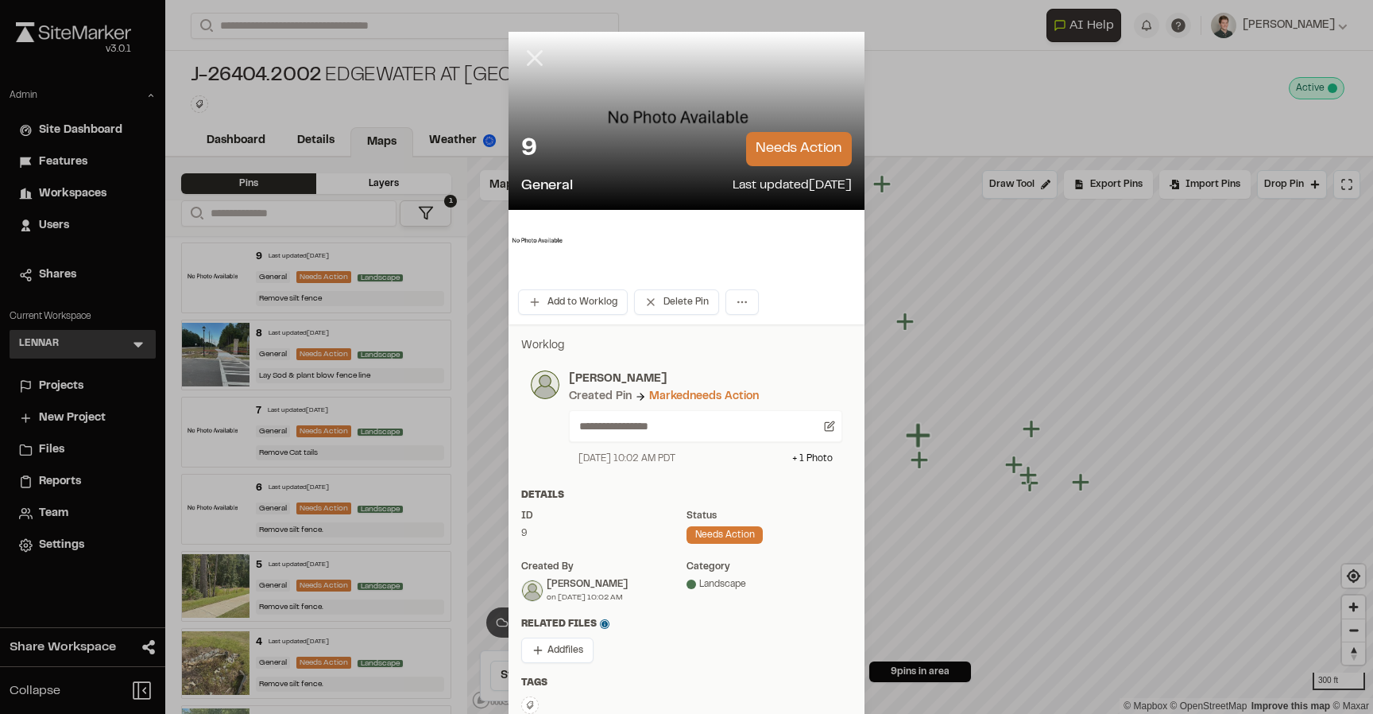
click at [535, 59] on line at bounding box center [536, 59] width 14 height 14
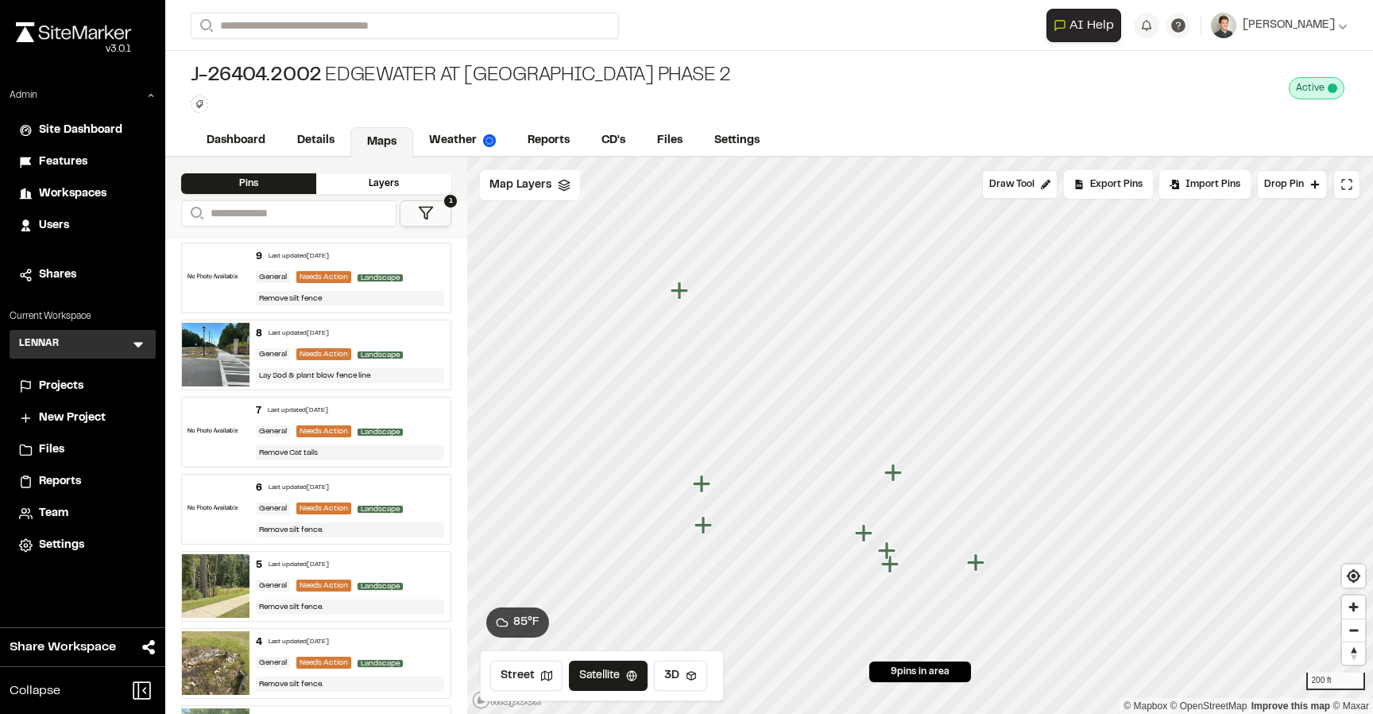
scroll to position [56, 0]
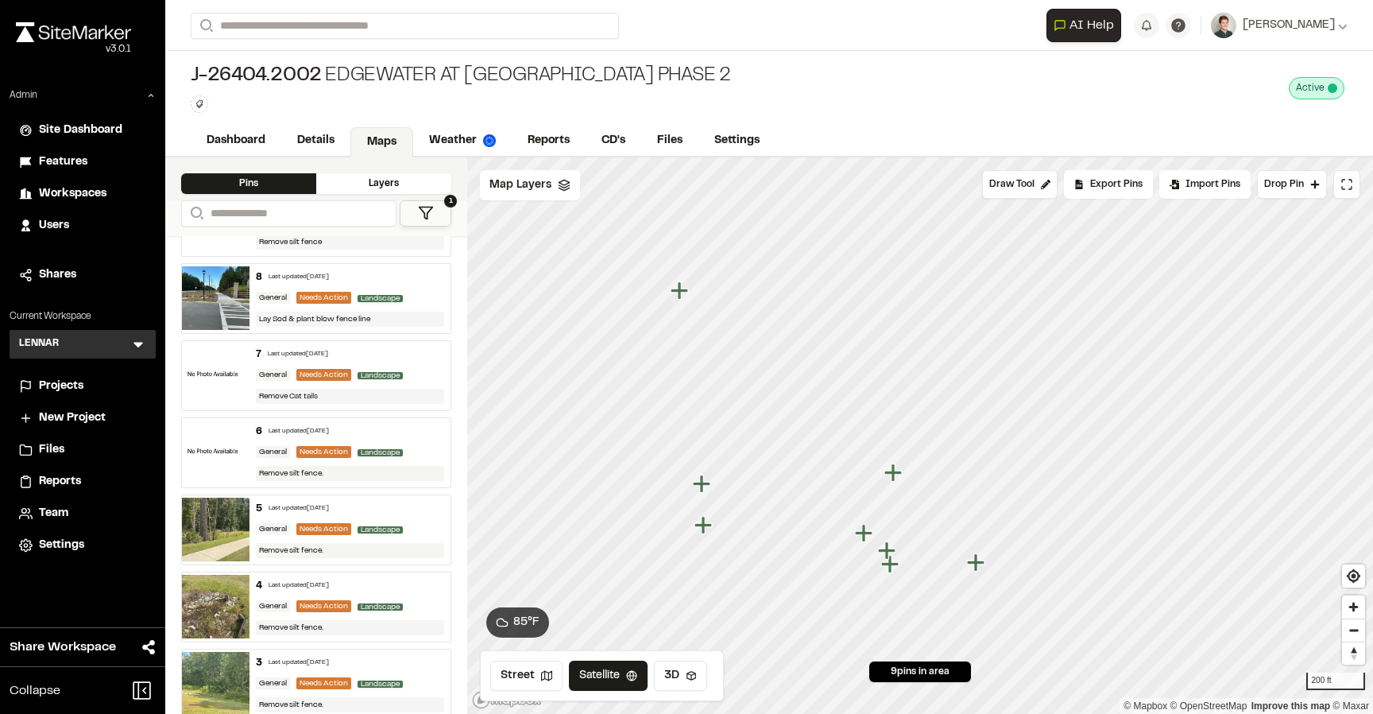
click at [211, 460] on img at bounding box center [216, 452] width 68 height 64
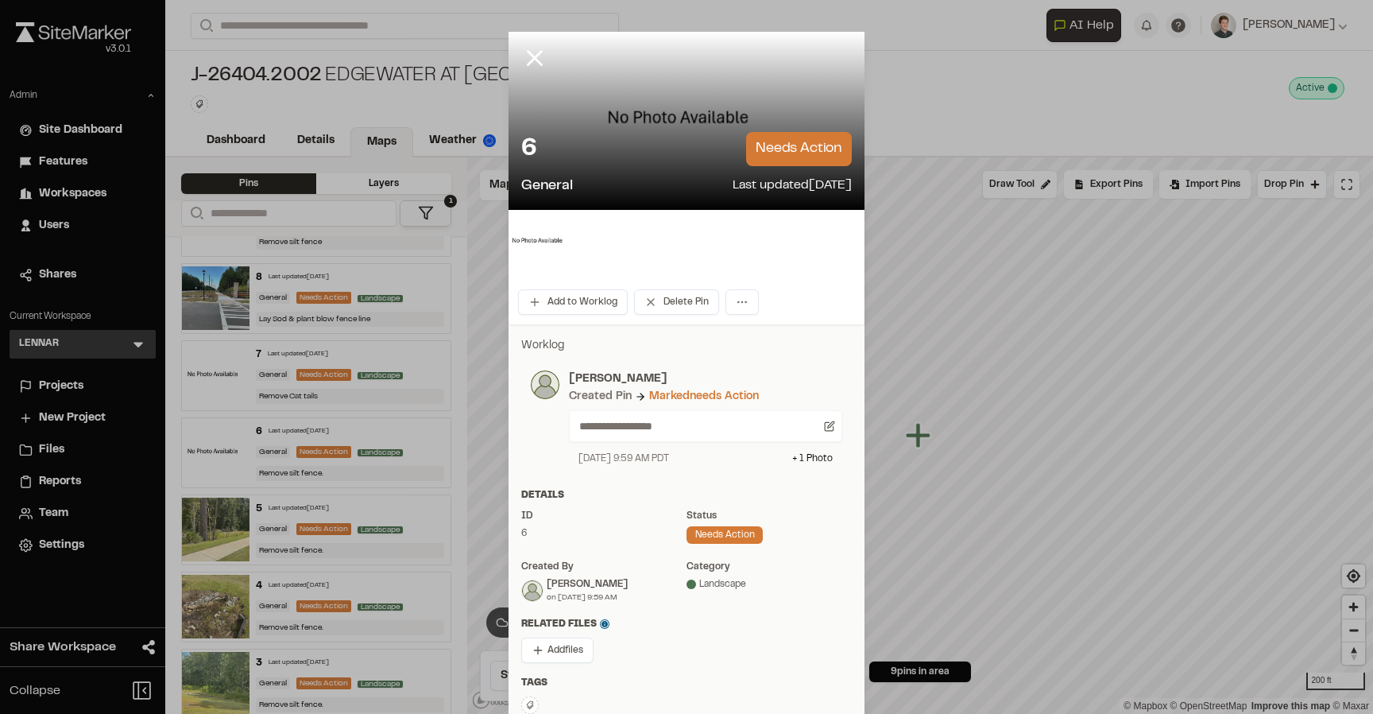
click at [534, 252] on img at bounding box center [541, 242] width 64 height 64
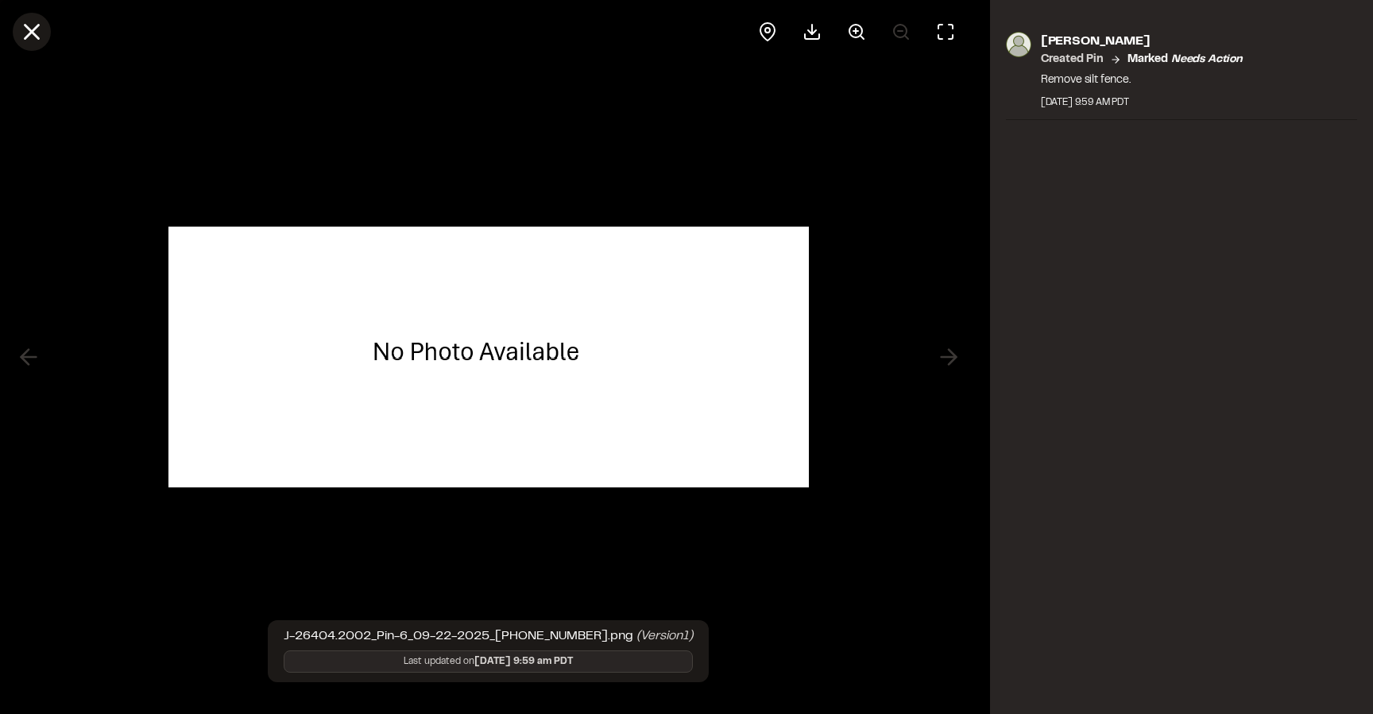
click at [34, 34] on line at bounding box center [32, 32] width 14 height 14
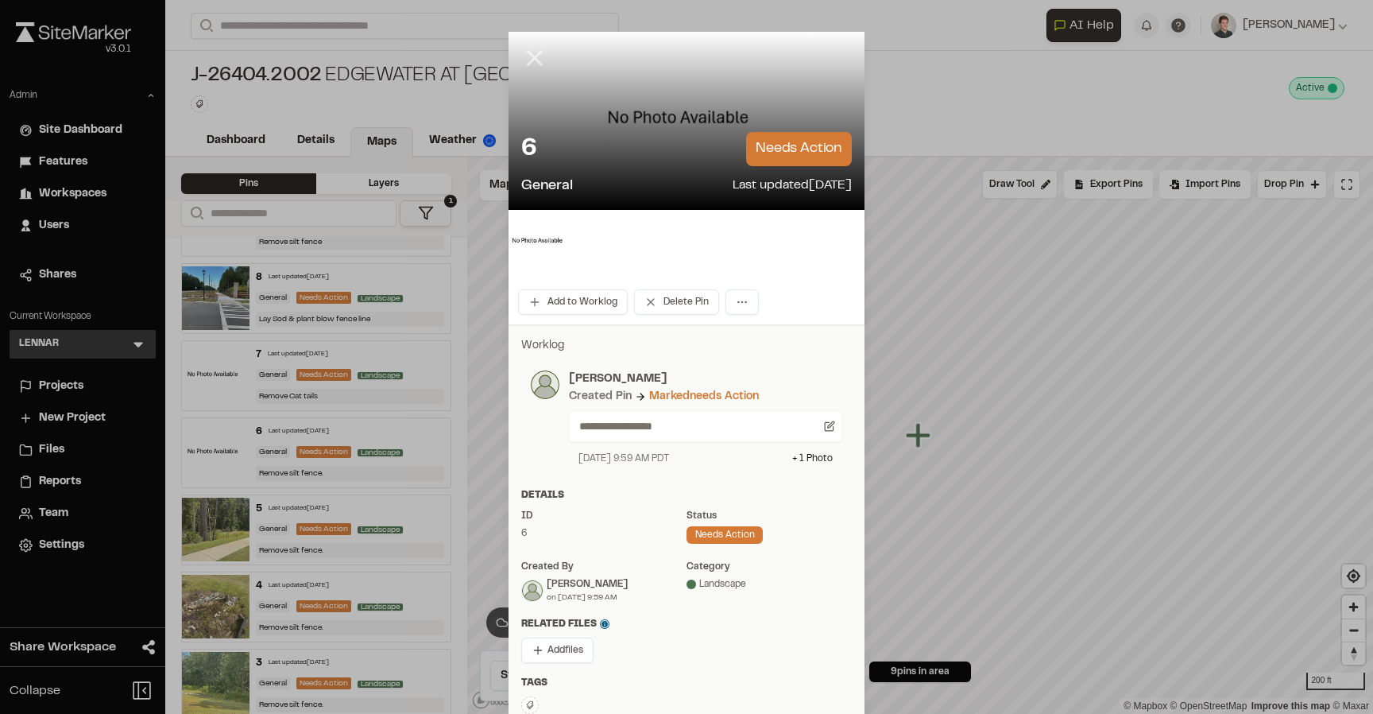
click at [529, 64] on line at bounding box center [536, 59] width 14 height 14
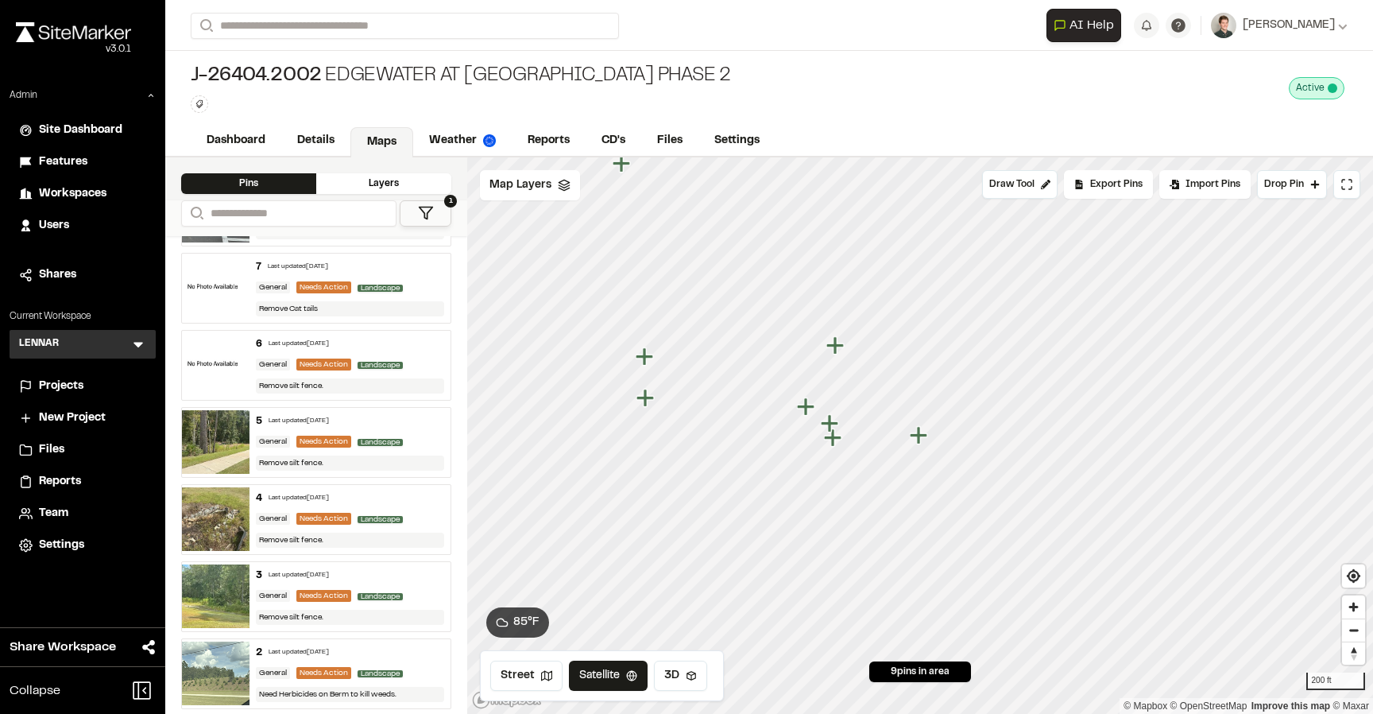
scroll to position [149, 0]
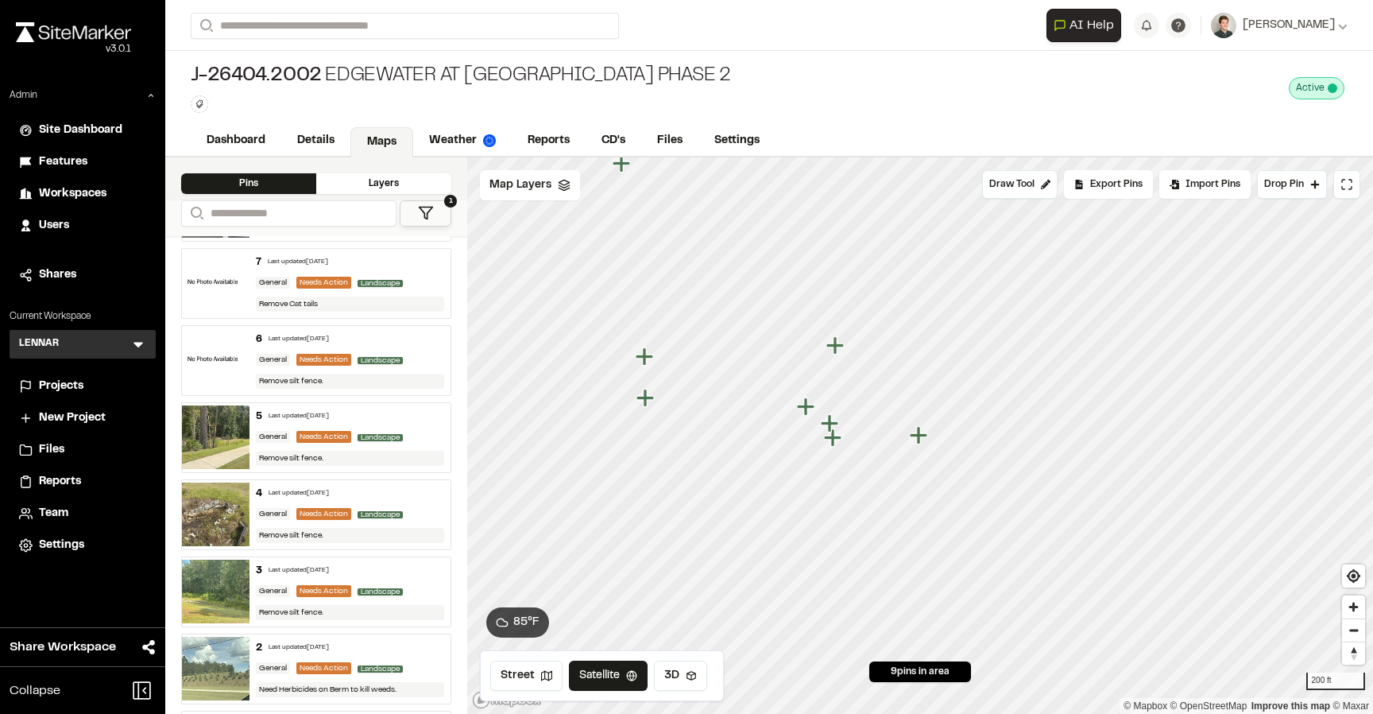
click at [214, 428] on img at bounding box center [216, 437] width 68 height 64
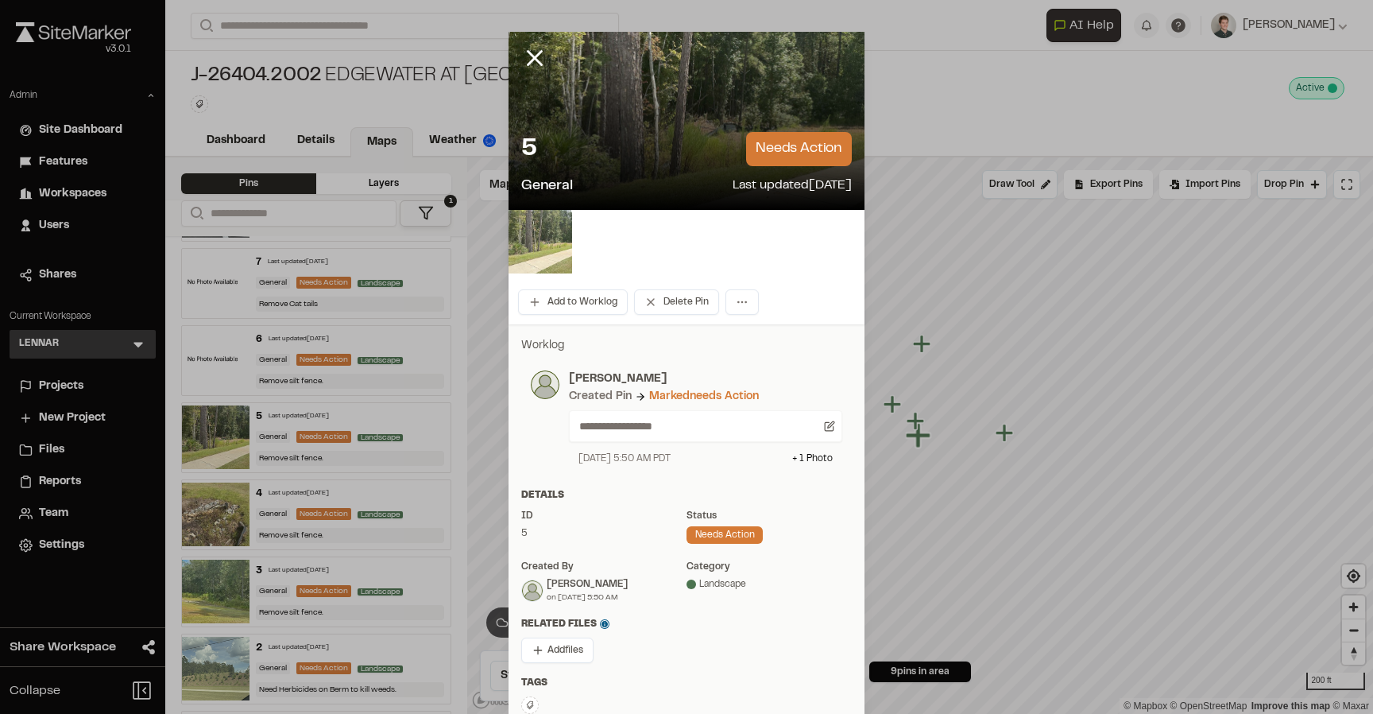
click at [544, 245] on img at bounding box center [541, 242] width 64 height 64
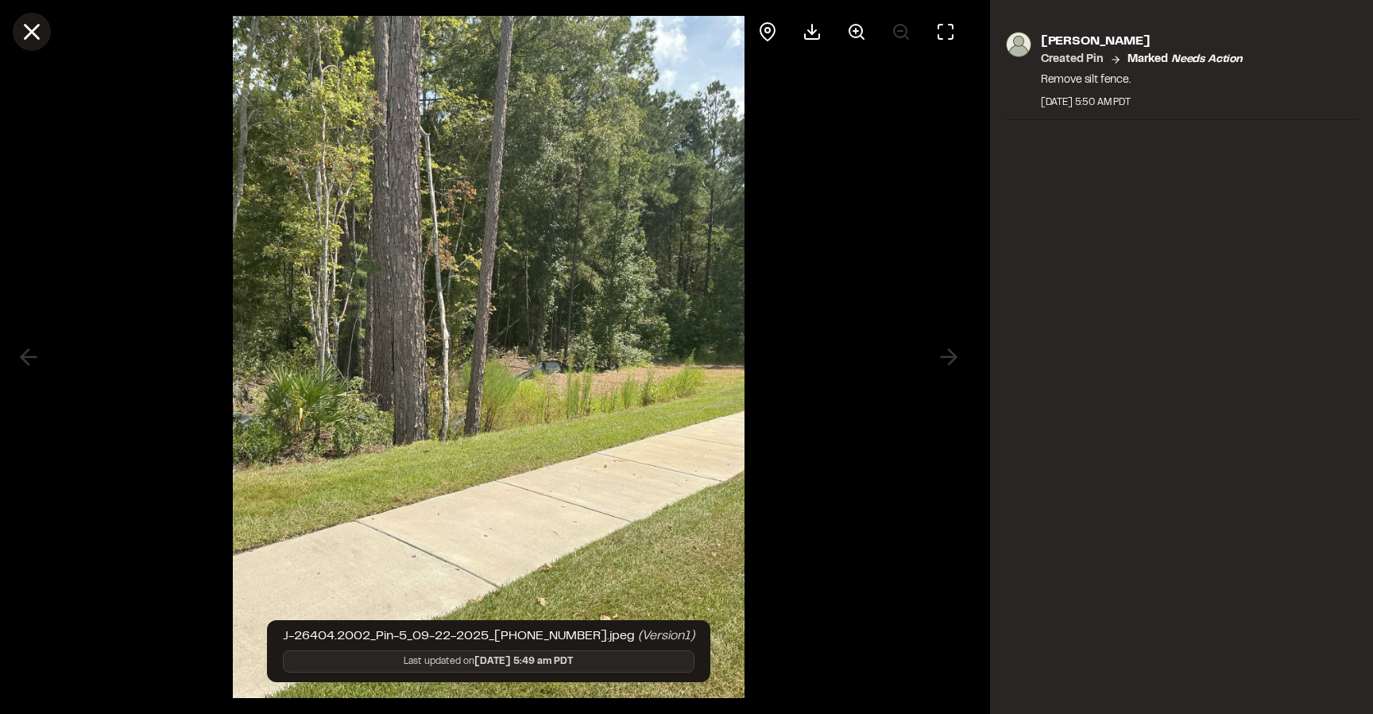
click at [35, 31] on icon at bounding box center [31, 31] width 27 height 27
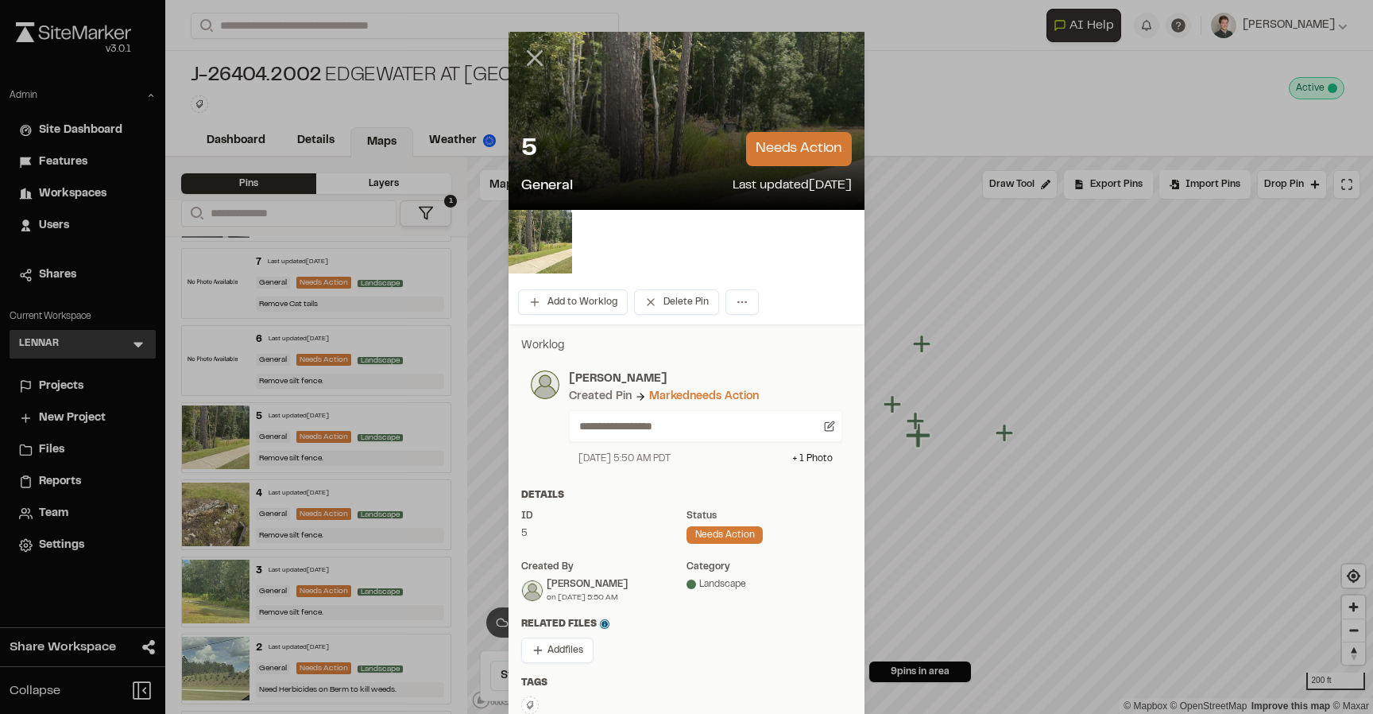
click at [533, 60] on line at bounding box center [536, 59] width 14 height 14
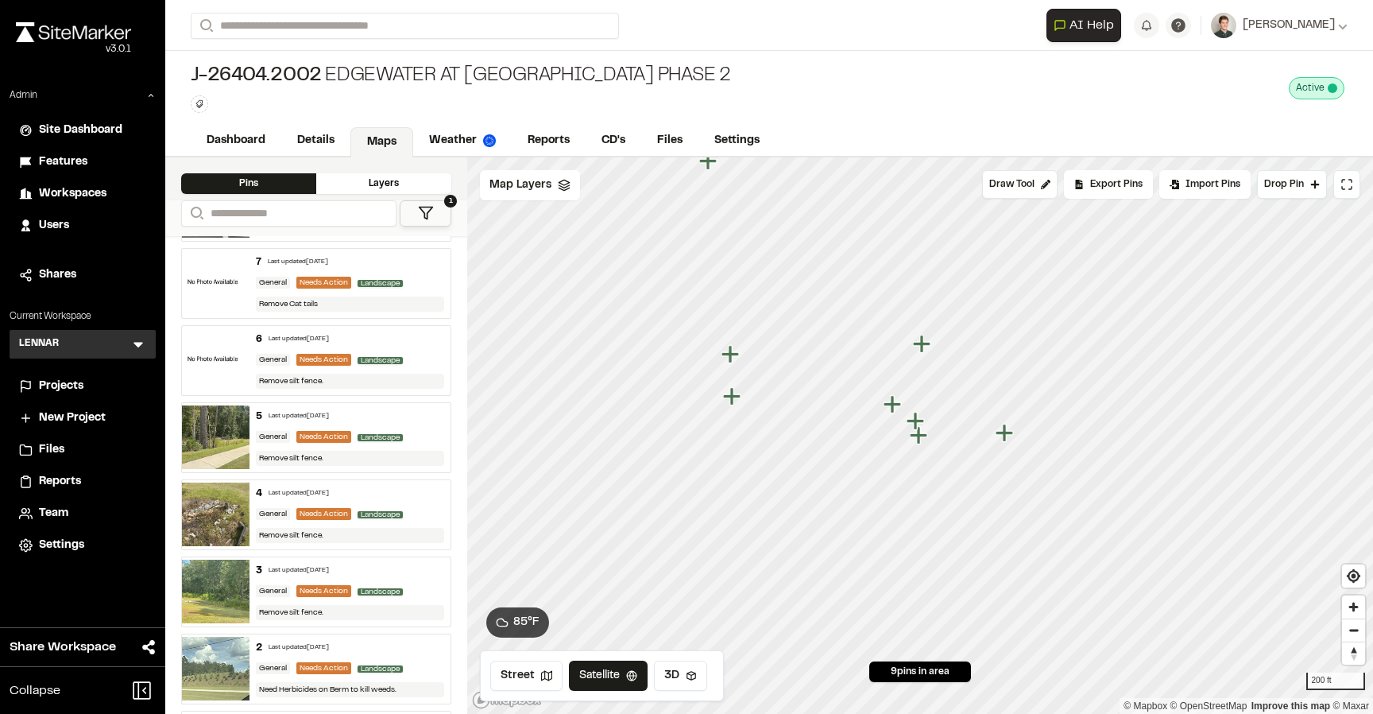
click at [781, 80] on div "J-26404.2002 Edgewater At New Hampstead Phase 2 Type Enter or comma to add tag.…" at bounding box center [769, 88] width 1208 height 75
